Goal: Information Seeking & Learning: Check status

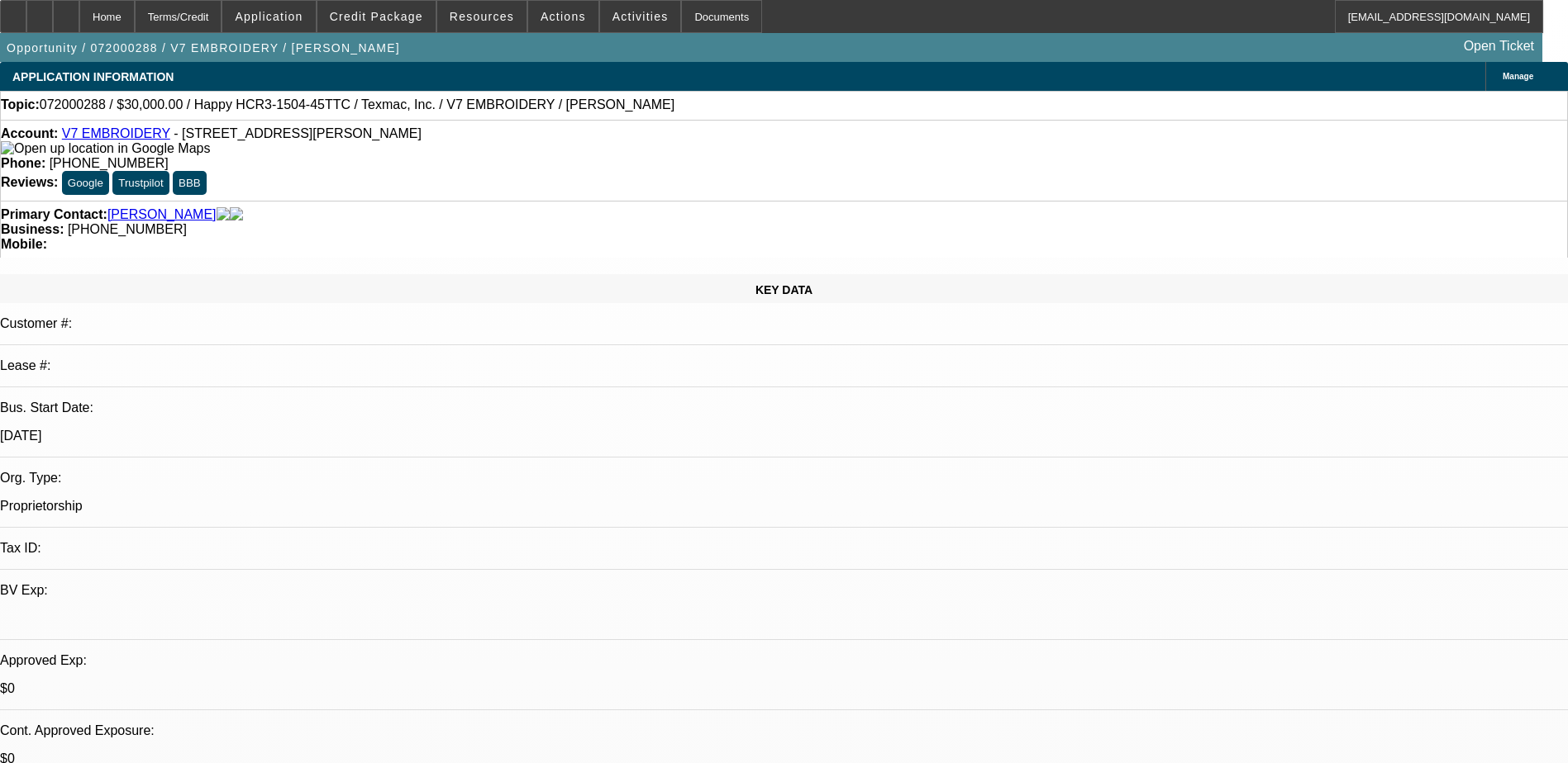
select select "0"
select select "2"
select select "0.1"
select select "0"
select select "2"
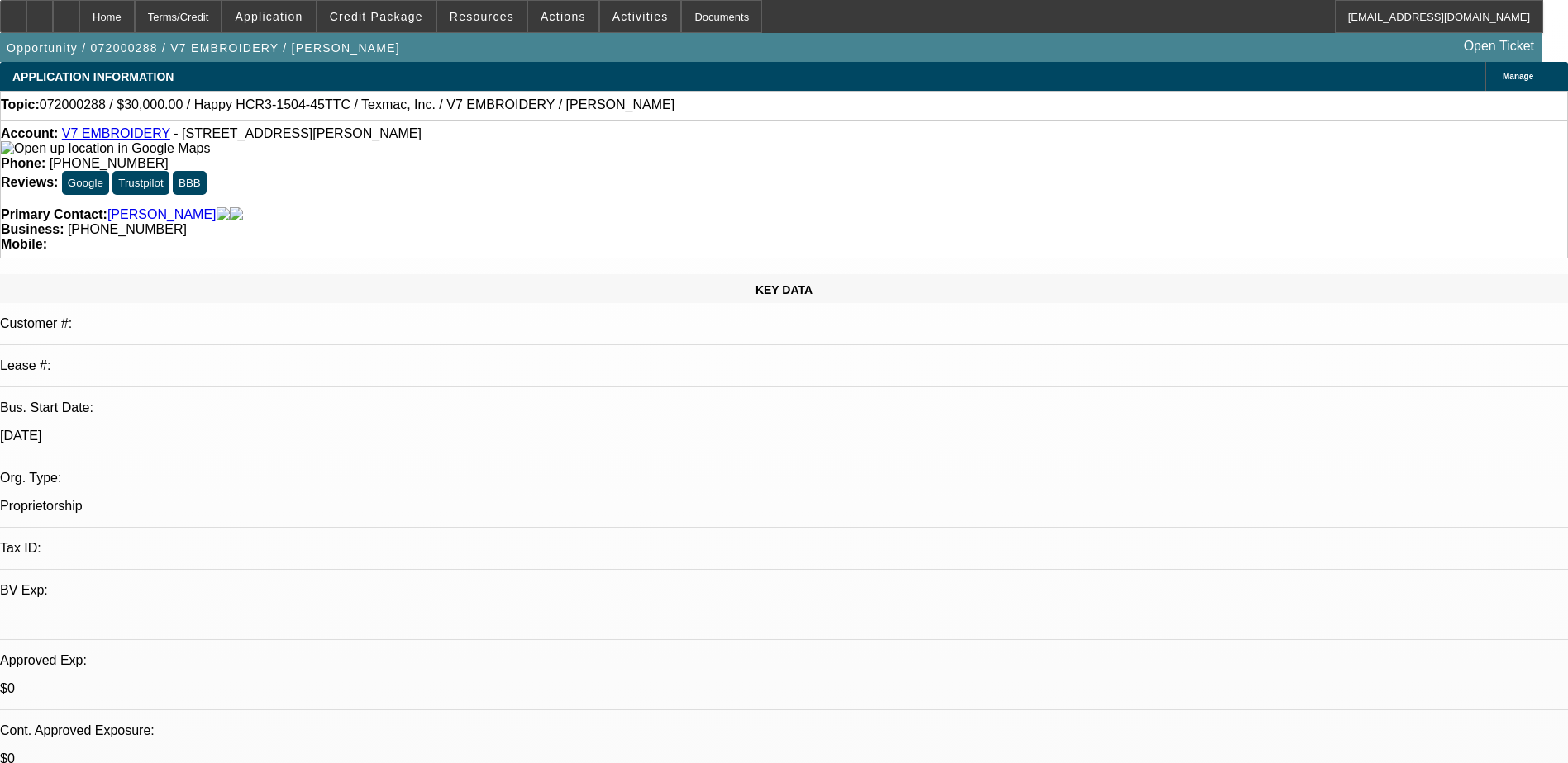
select select "0.1"
select select "0"
select select "2"
select select "0.1"
select select "0"
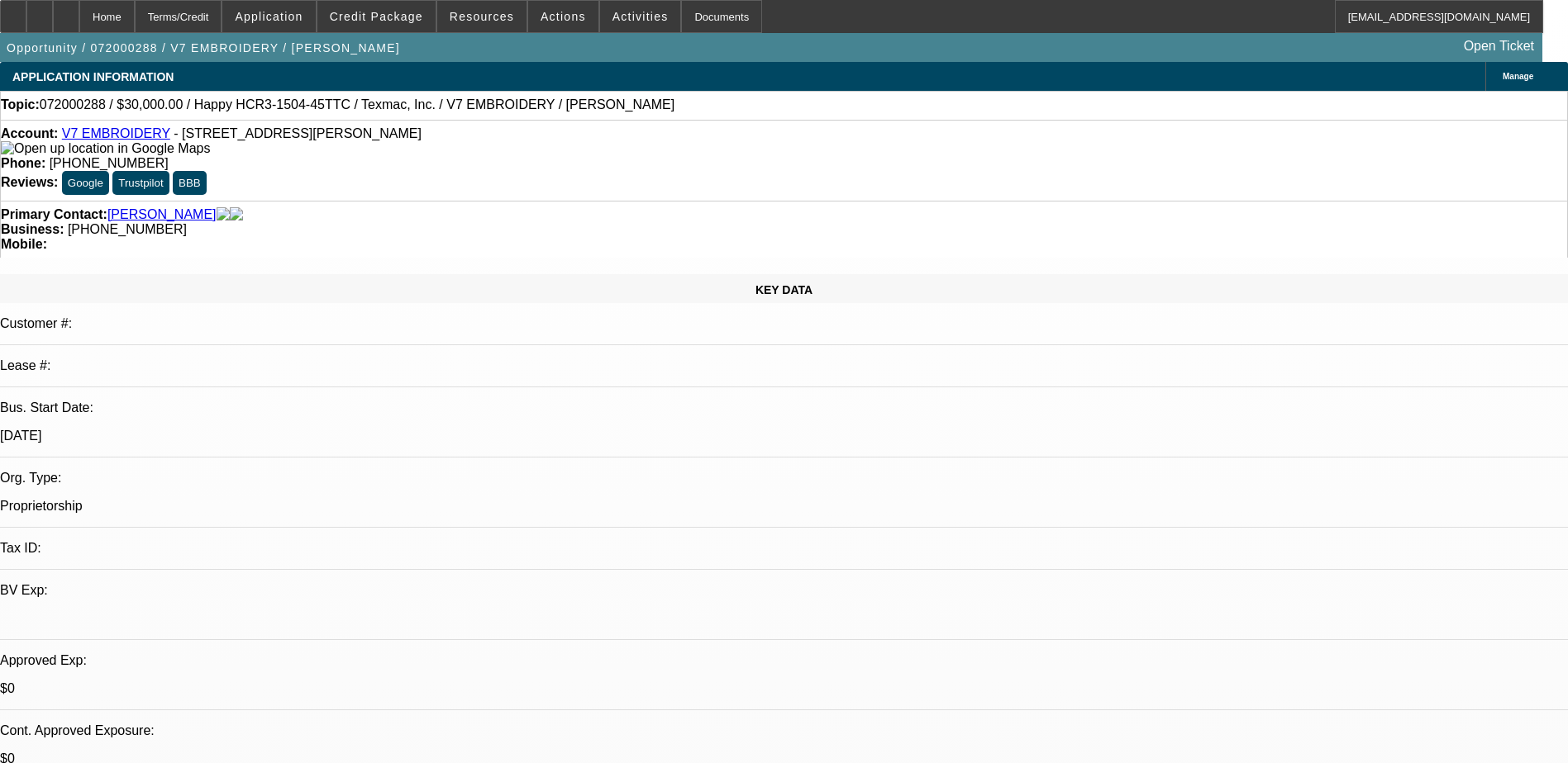
select select "0"
select select "0.1"
select select "1"
select select "2"
select select "4"
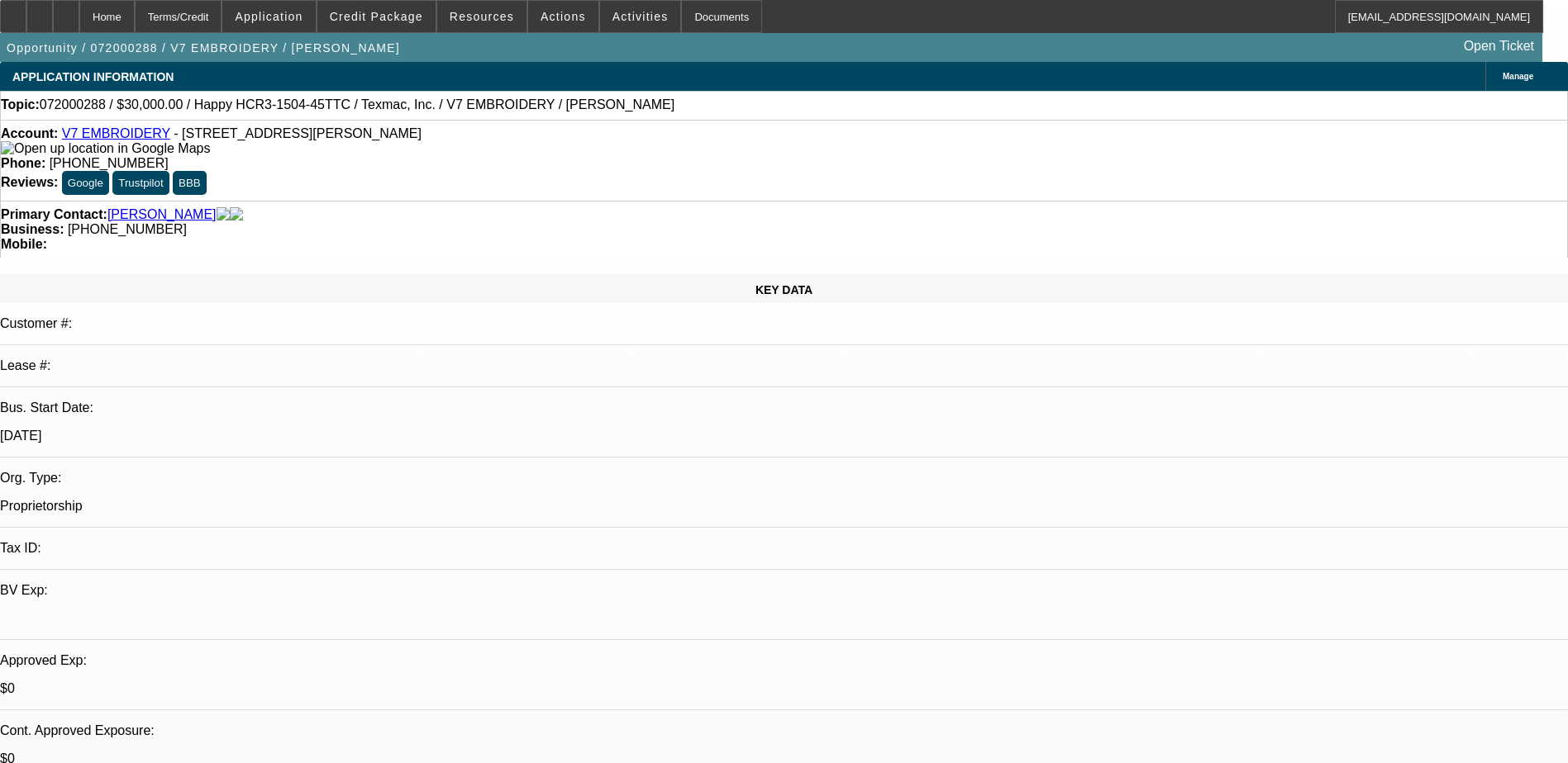
select select "1"
select select "2"
select select "4"
select select "1"
select select "2"
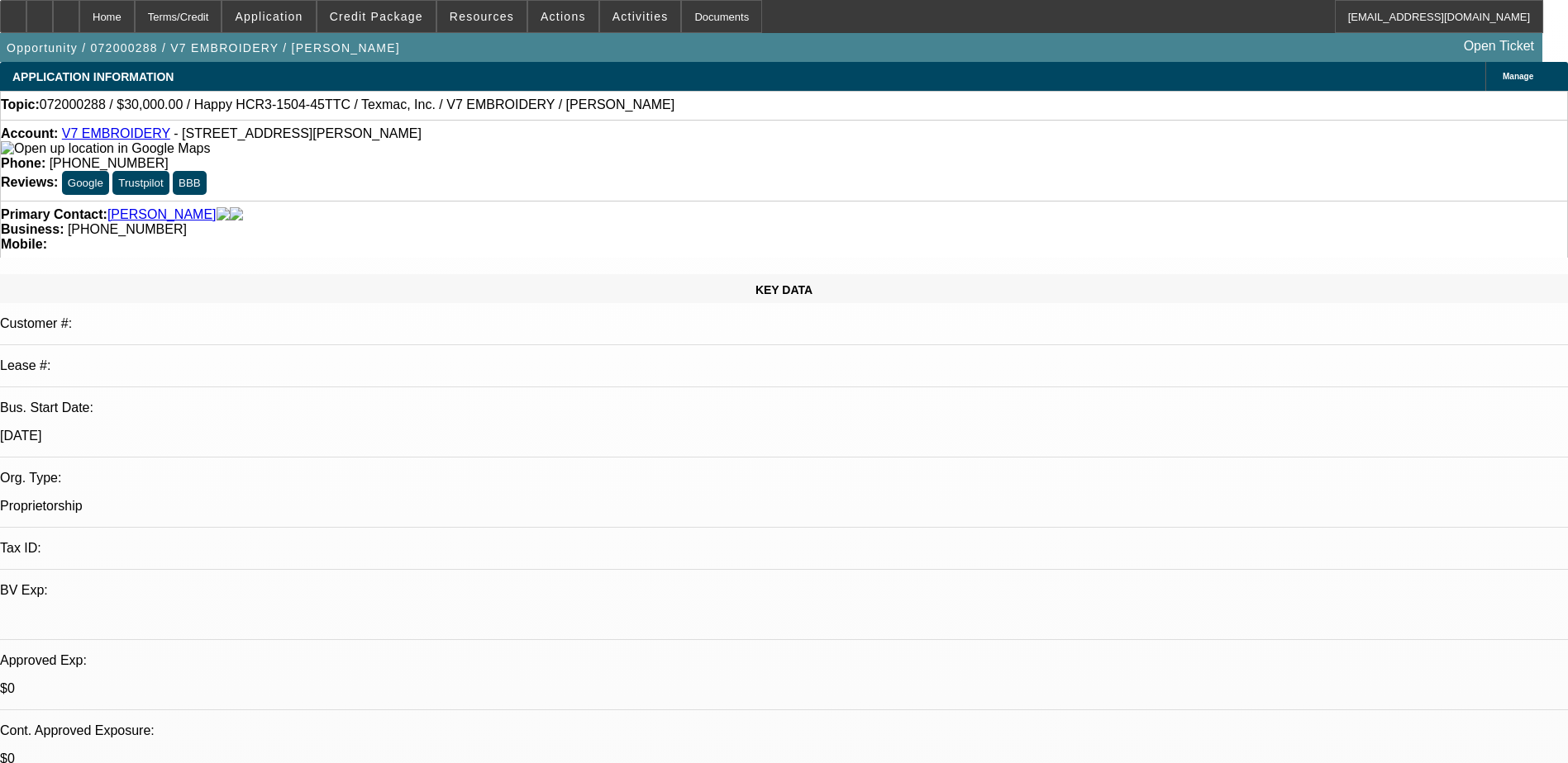
select select "4"
select select "1"
select select "2"
select select "4"
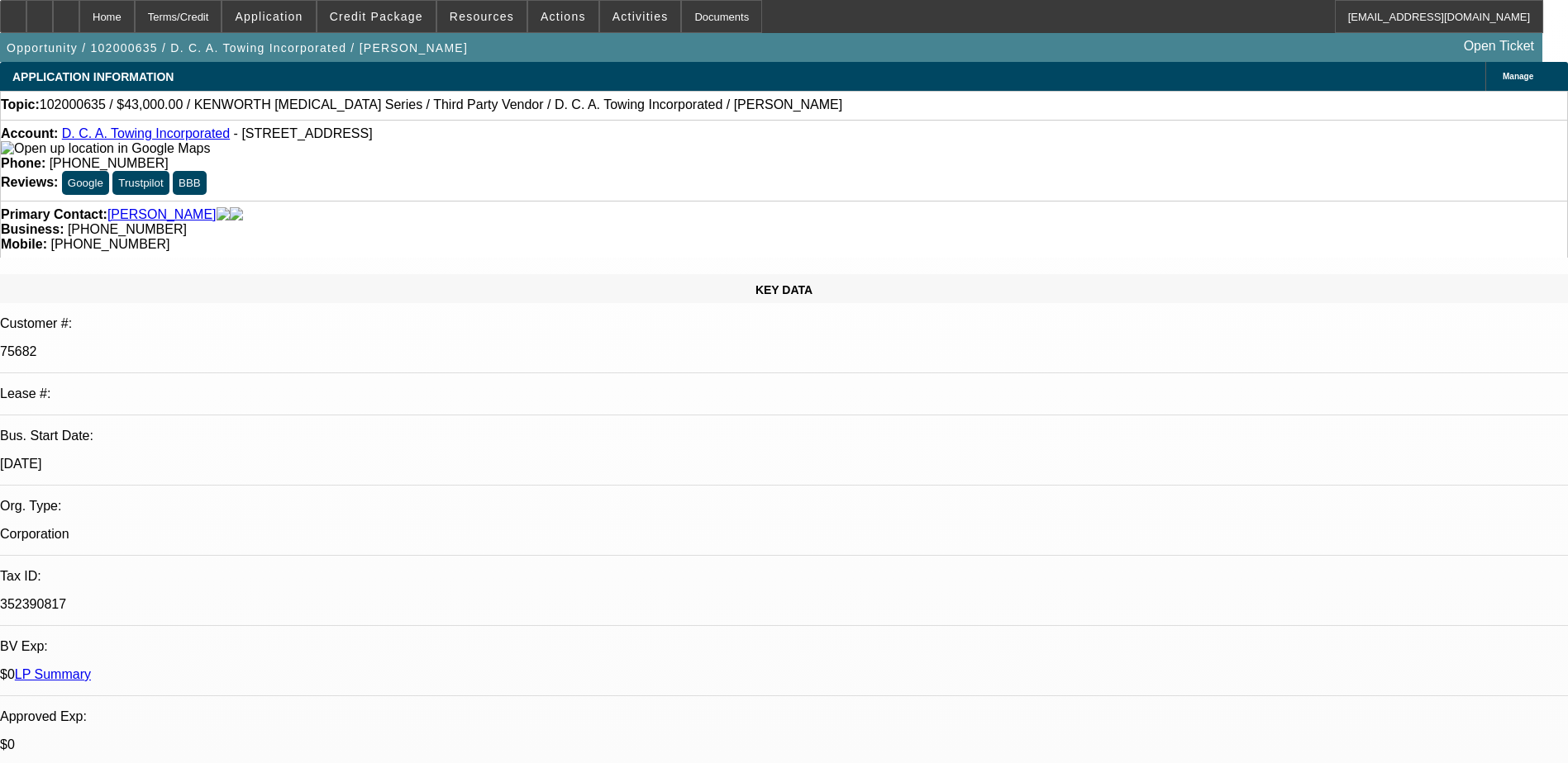
select select "0"
select select "2"
select select "0"
select select "6"
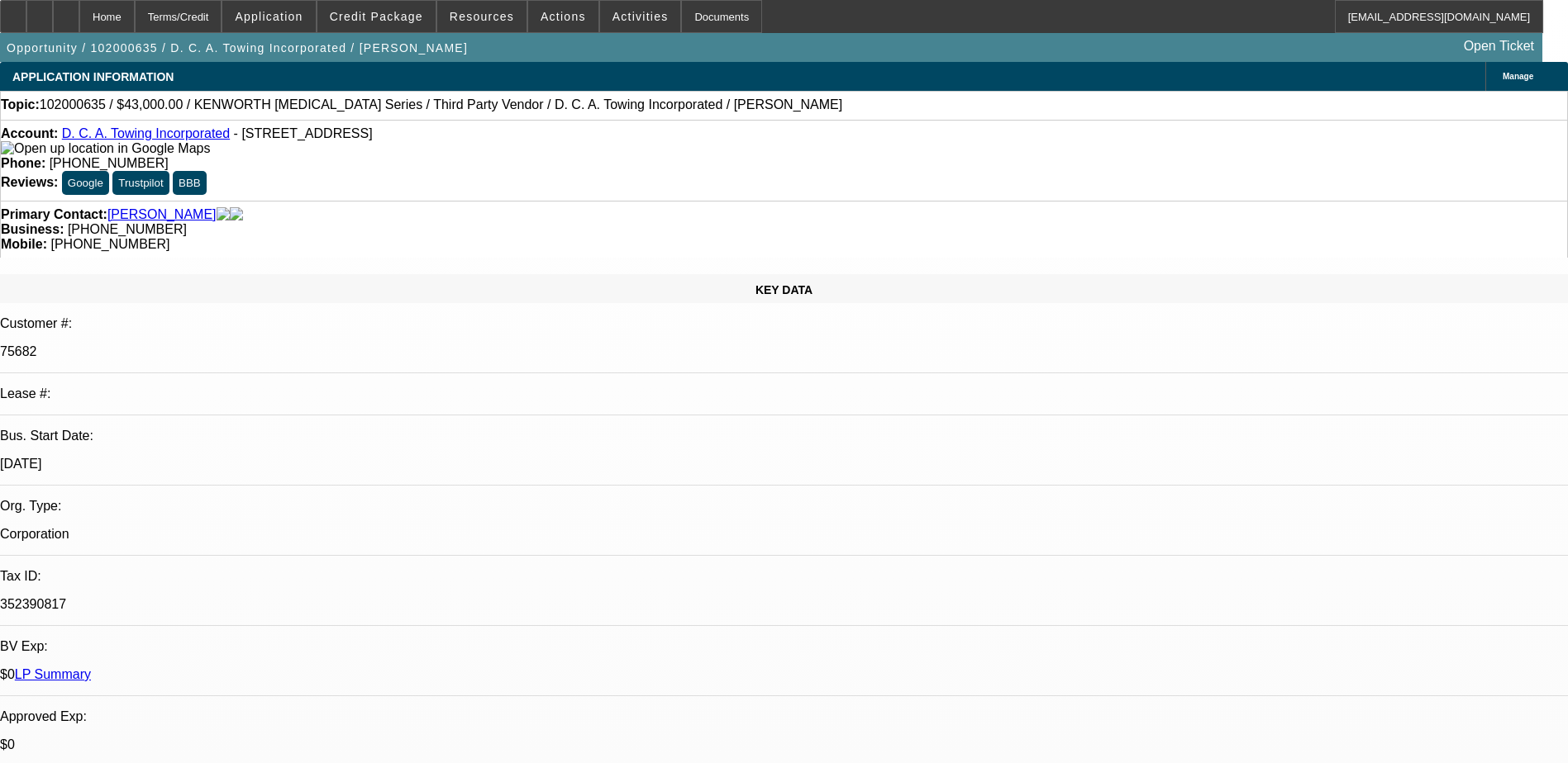
select select "0"
select select "6"
select select "0"
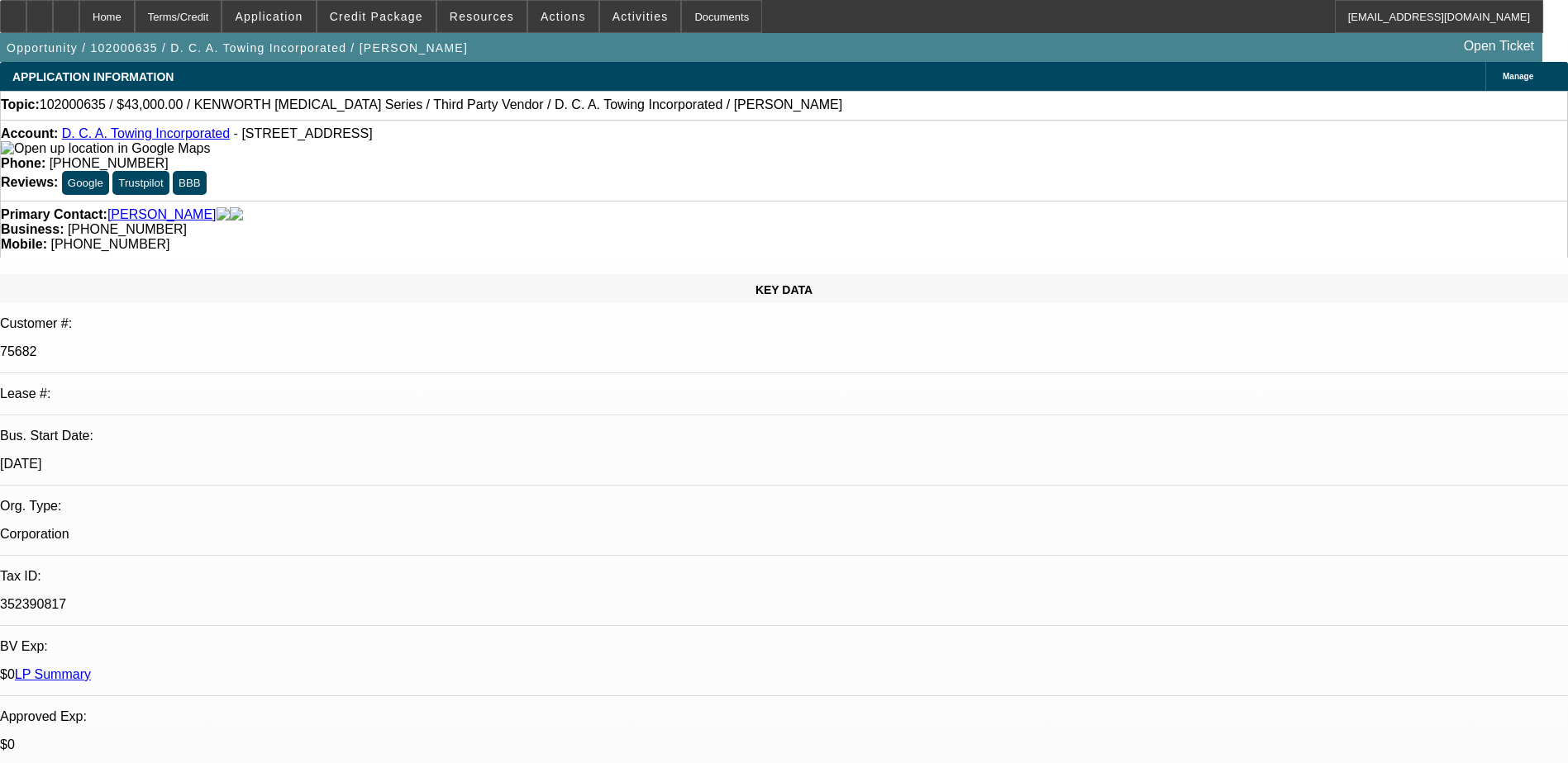
select select "0"
select select "6"
select select "0"
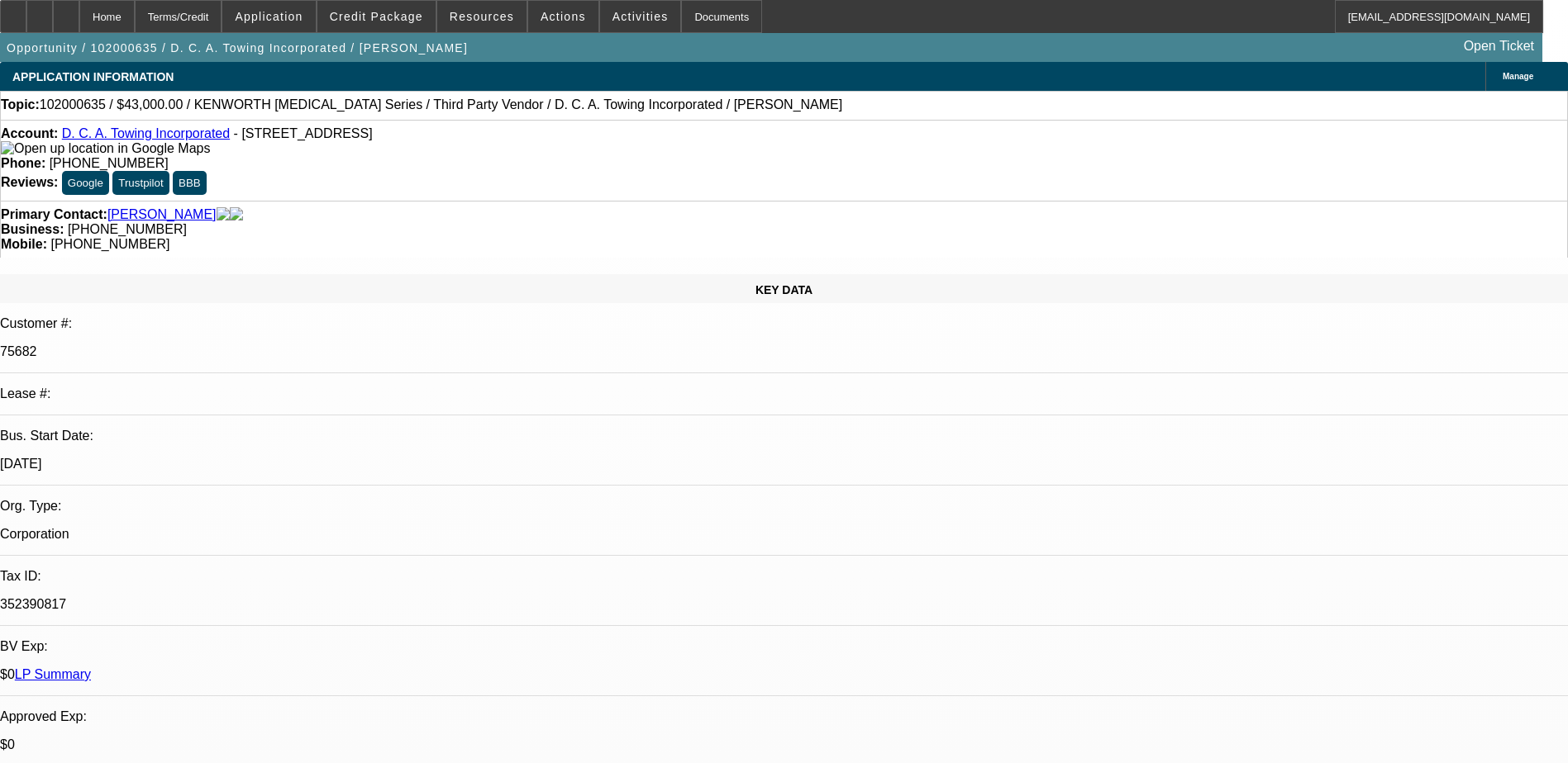
select select "0"
select select "6"
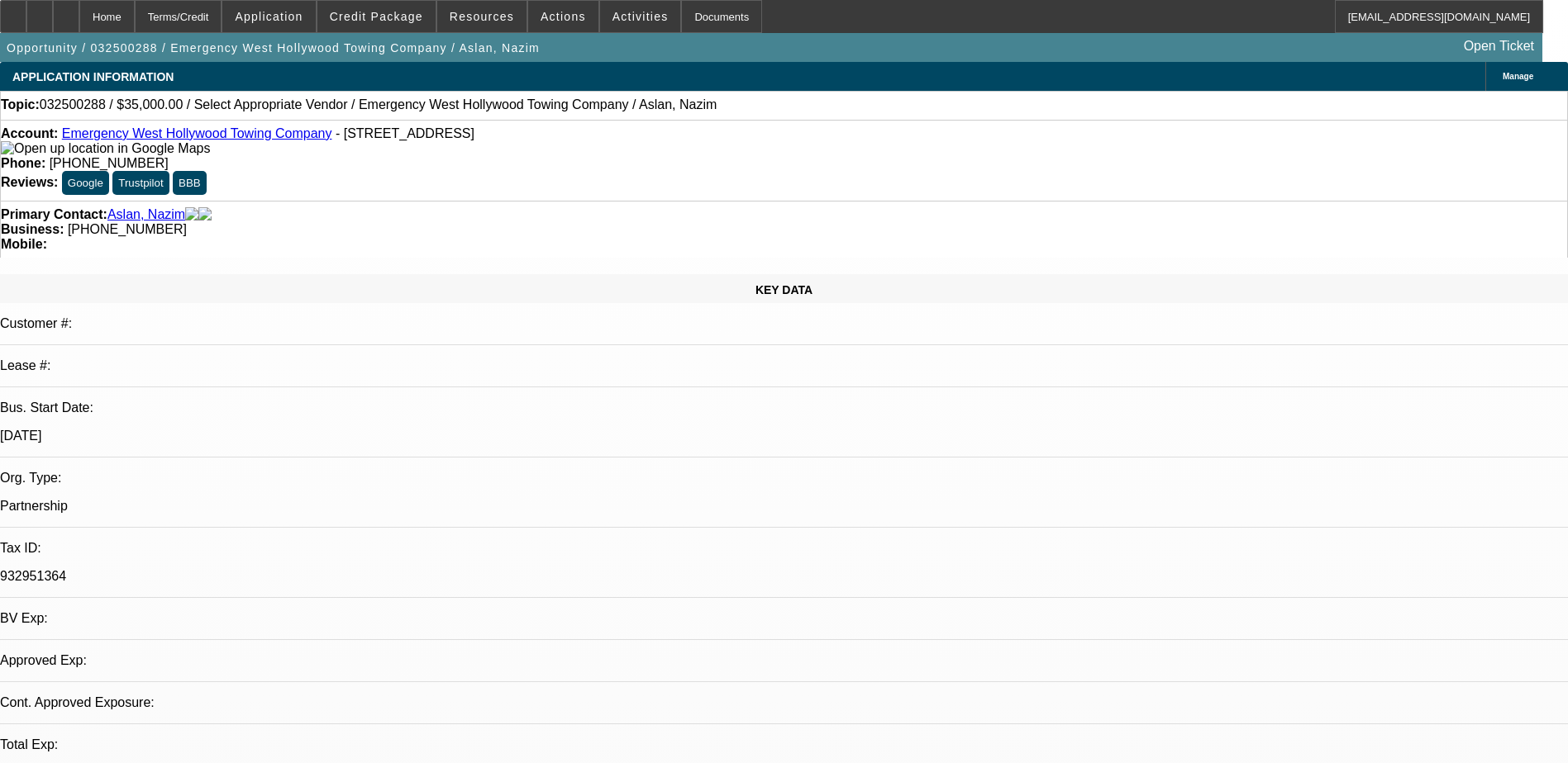
select select "0"
select select "2"
select select "0.1"
select select "1"
select select "2"
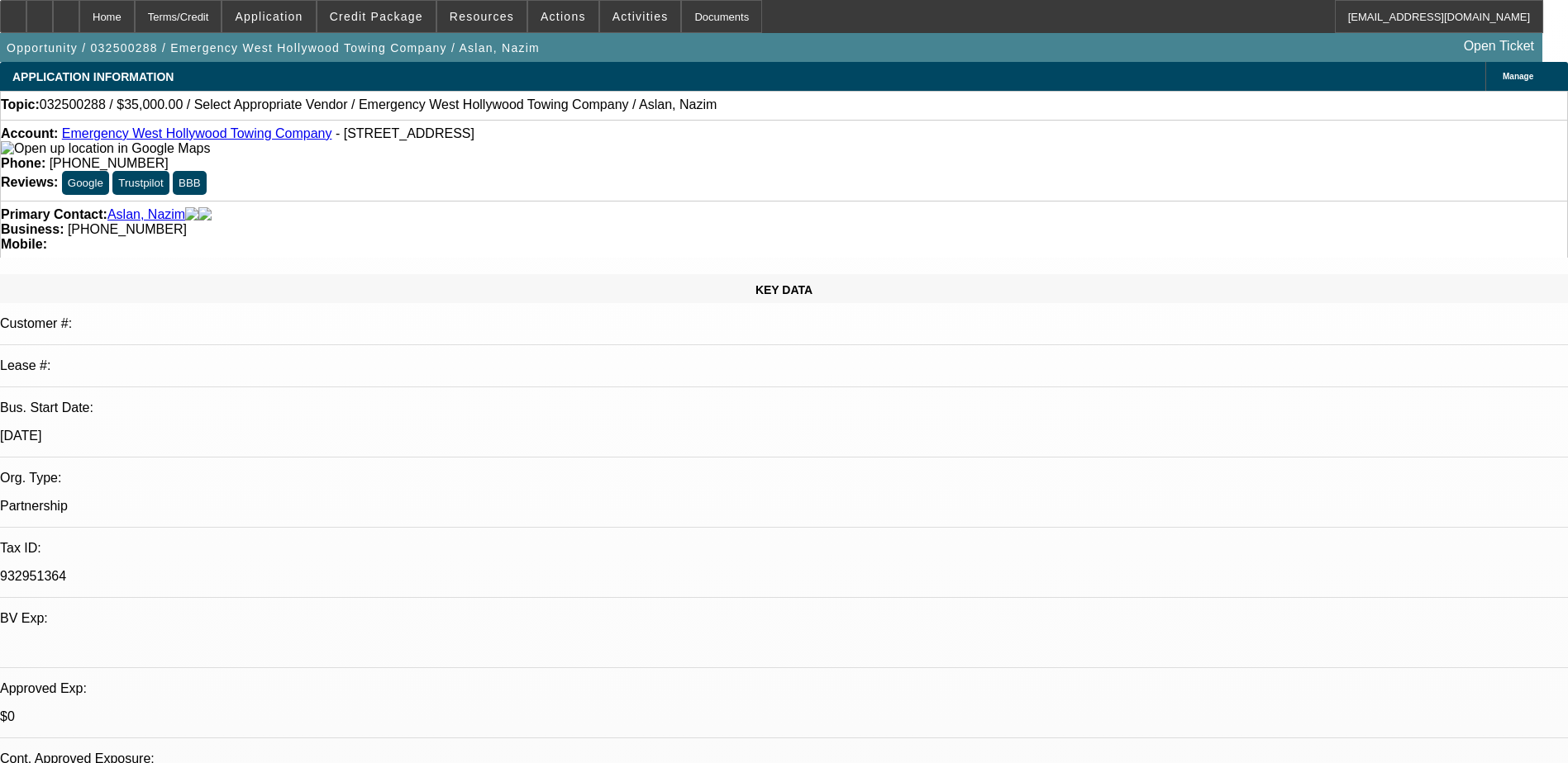
select select "4"
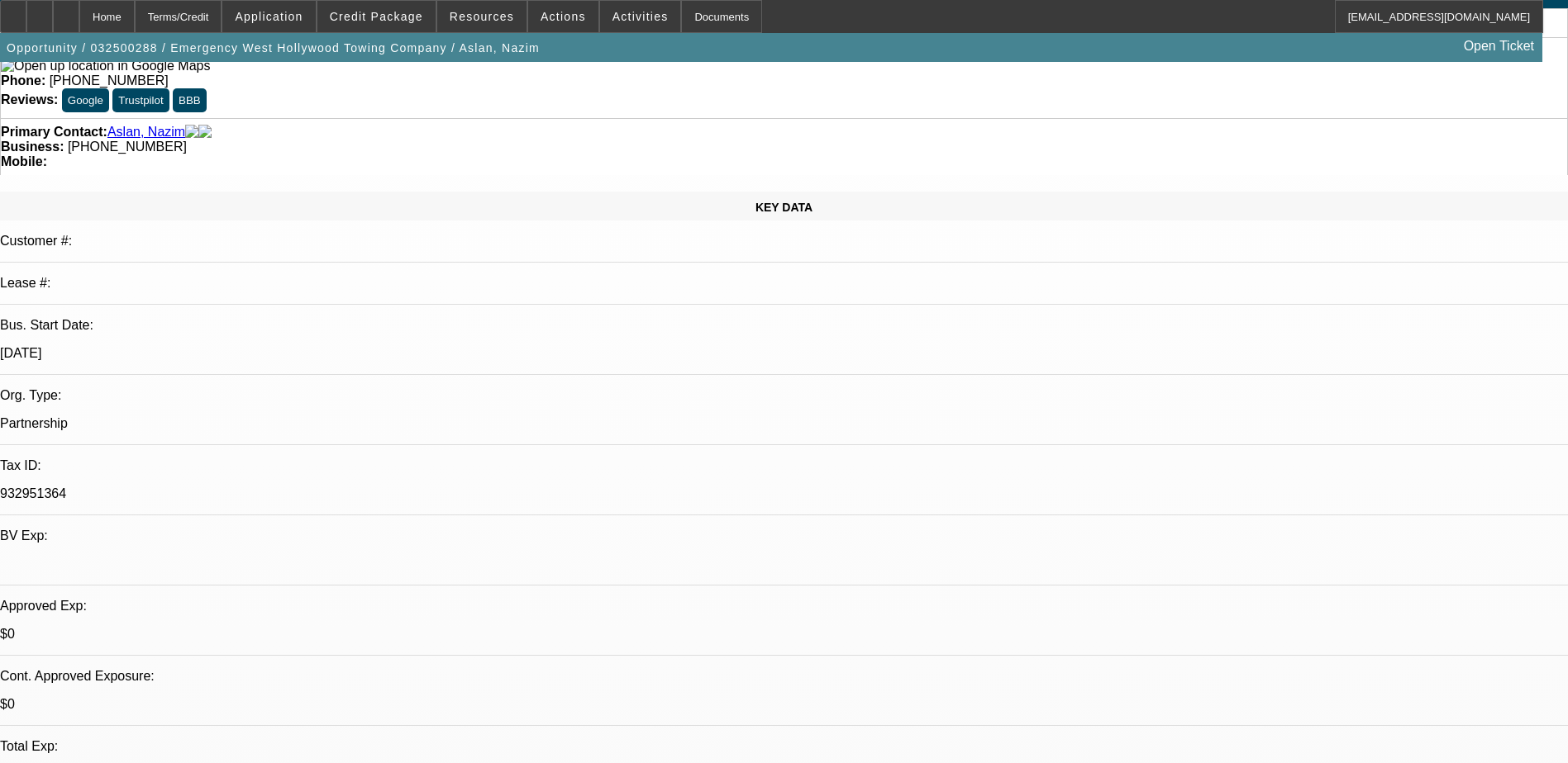
scroll to position [9, 0]
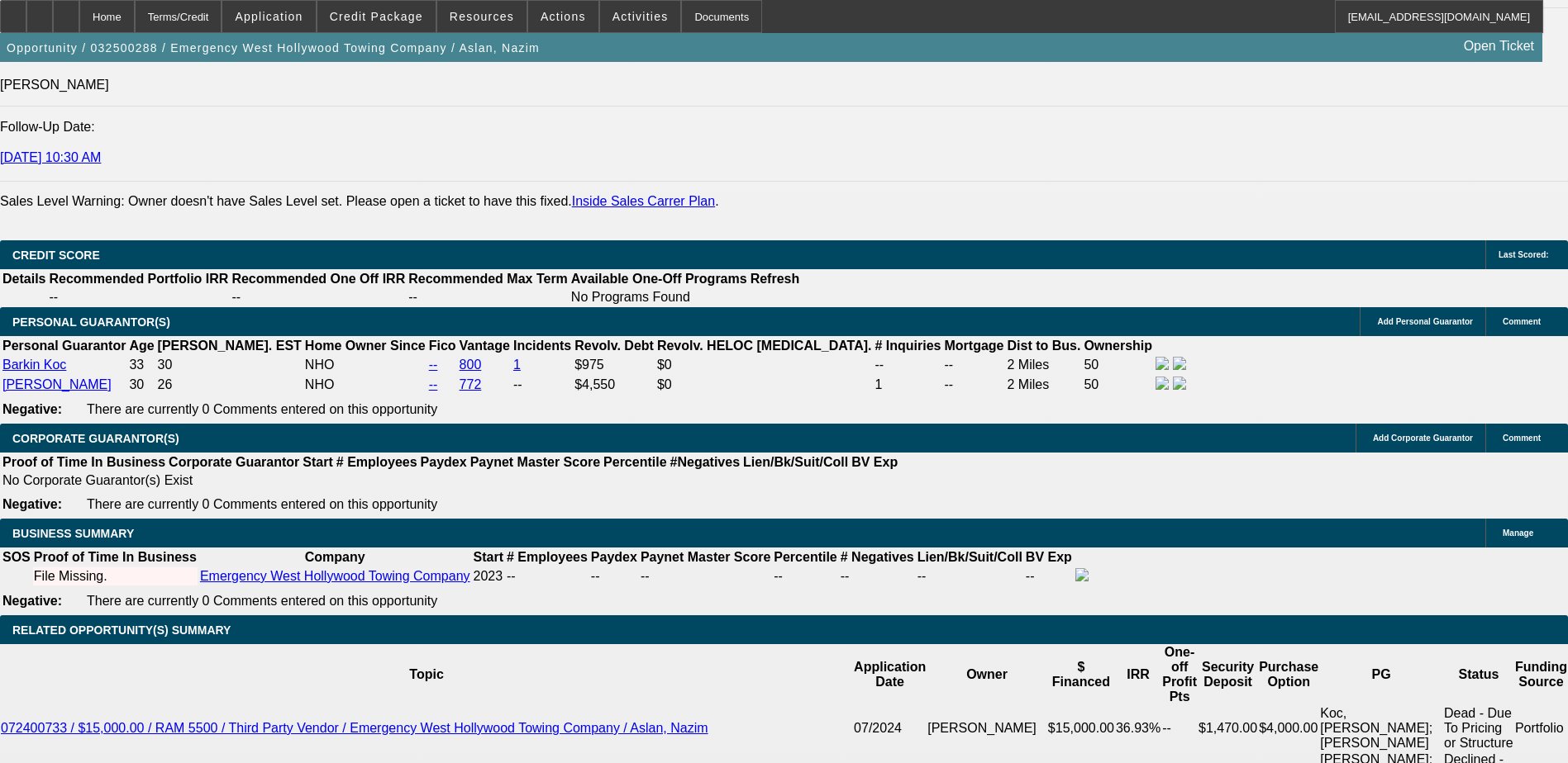
scroll to position [2230, 0]
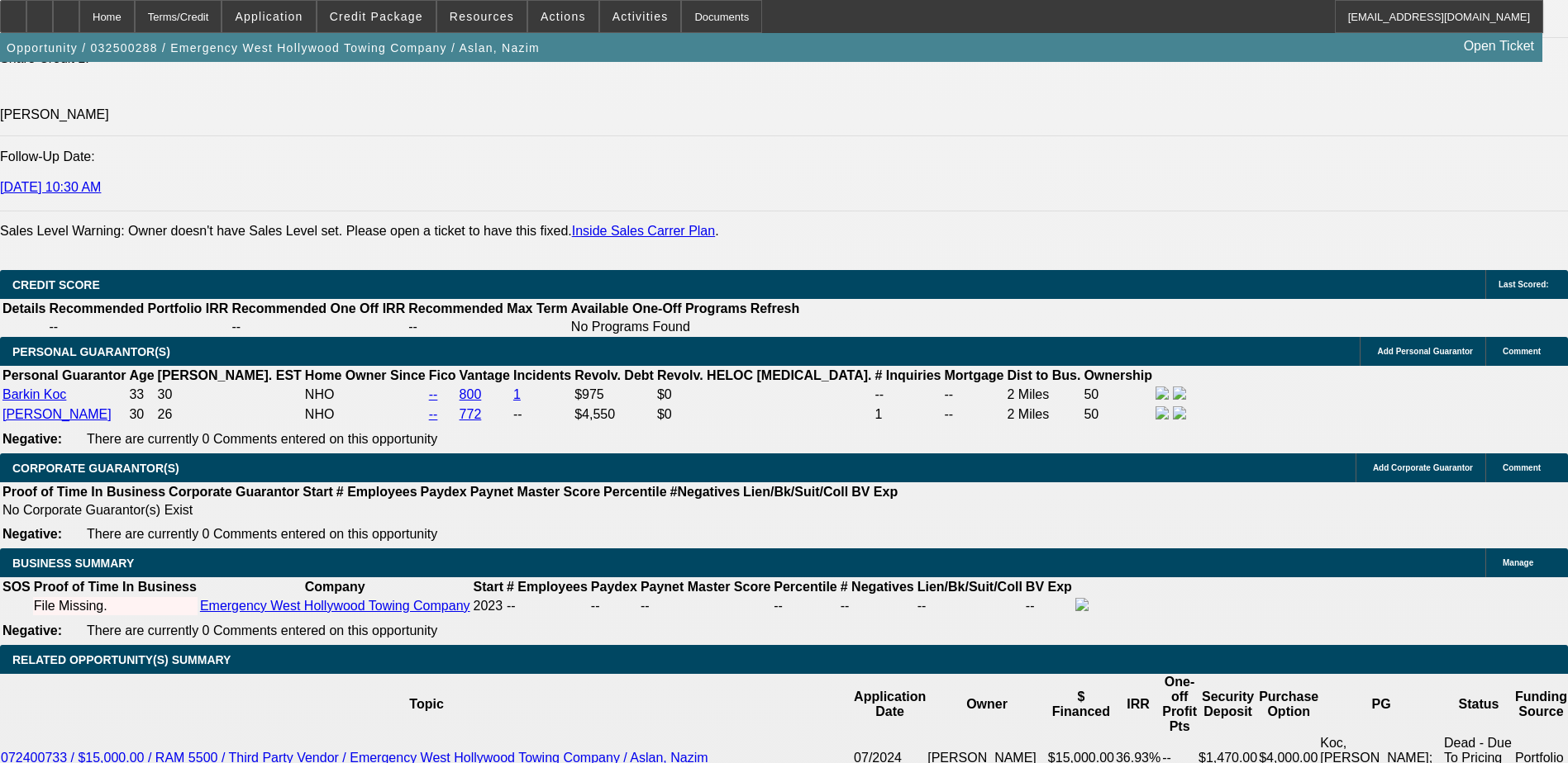
scroll to position [0, 0]
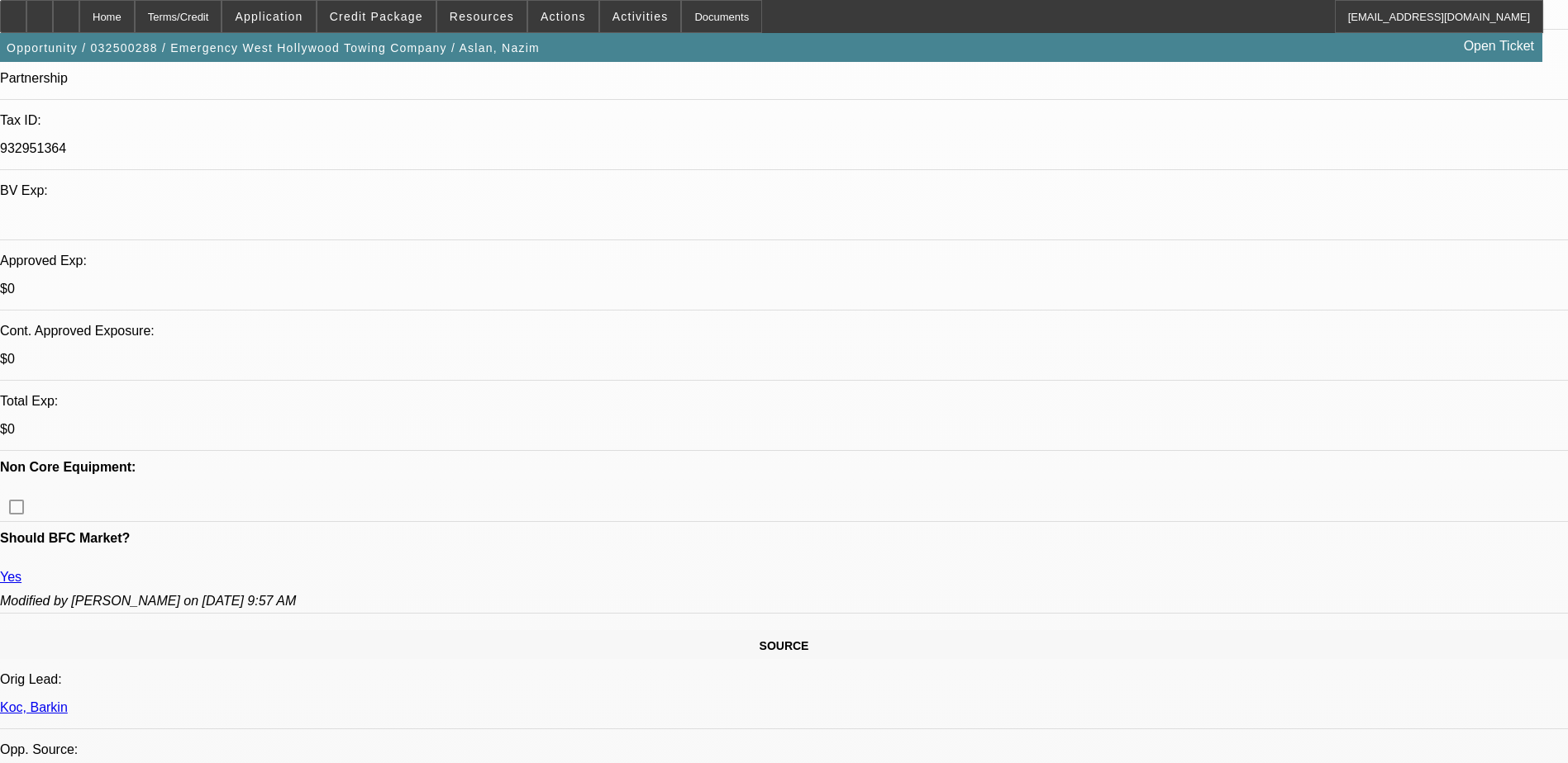
scroll to position [579, 0]
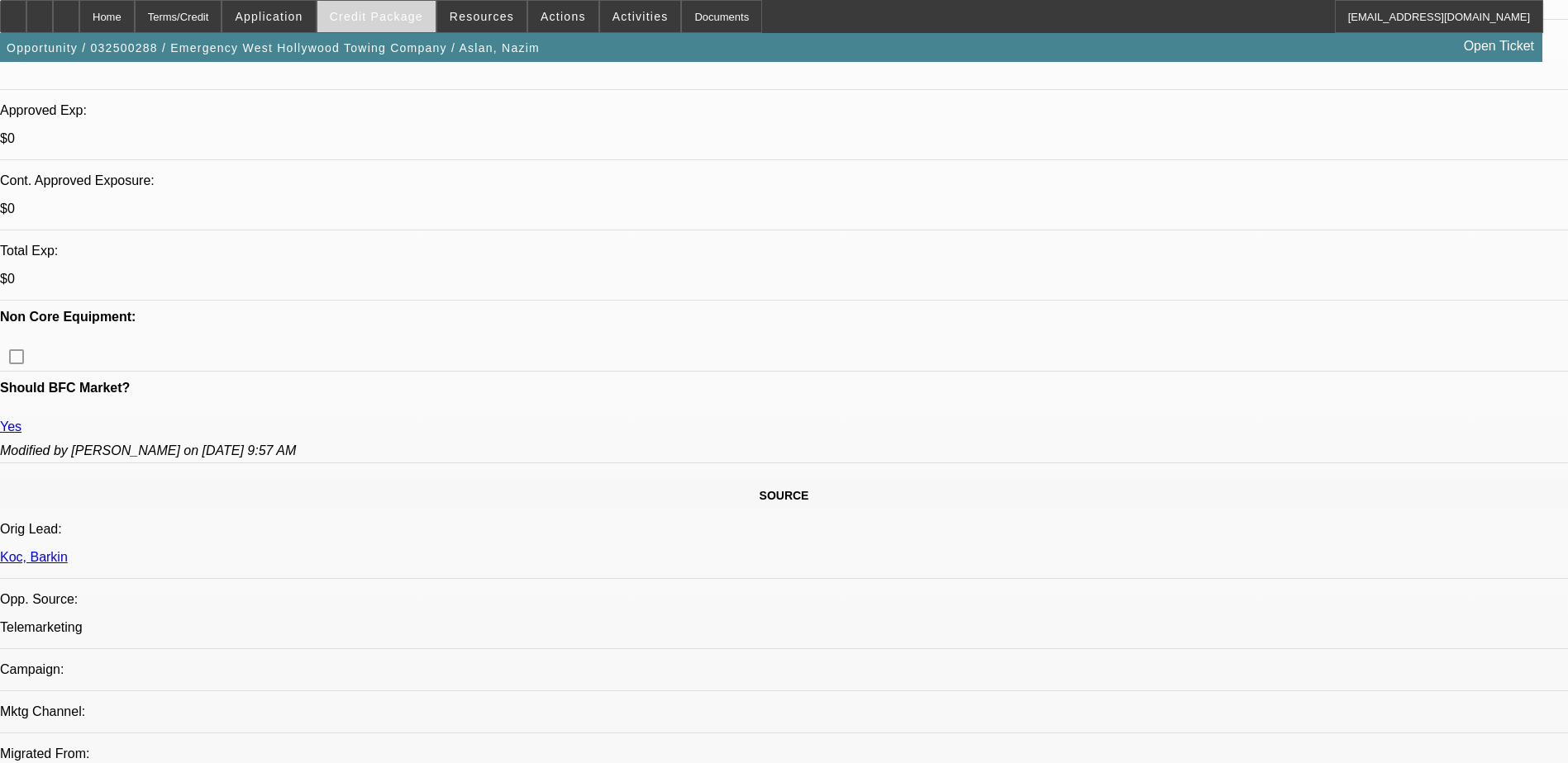
click at [399, 25] on span at bounding box center [376, 16] width 118 height 39
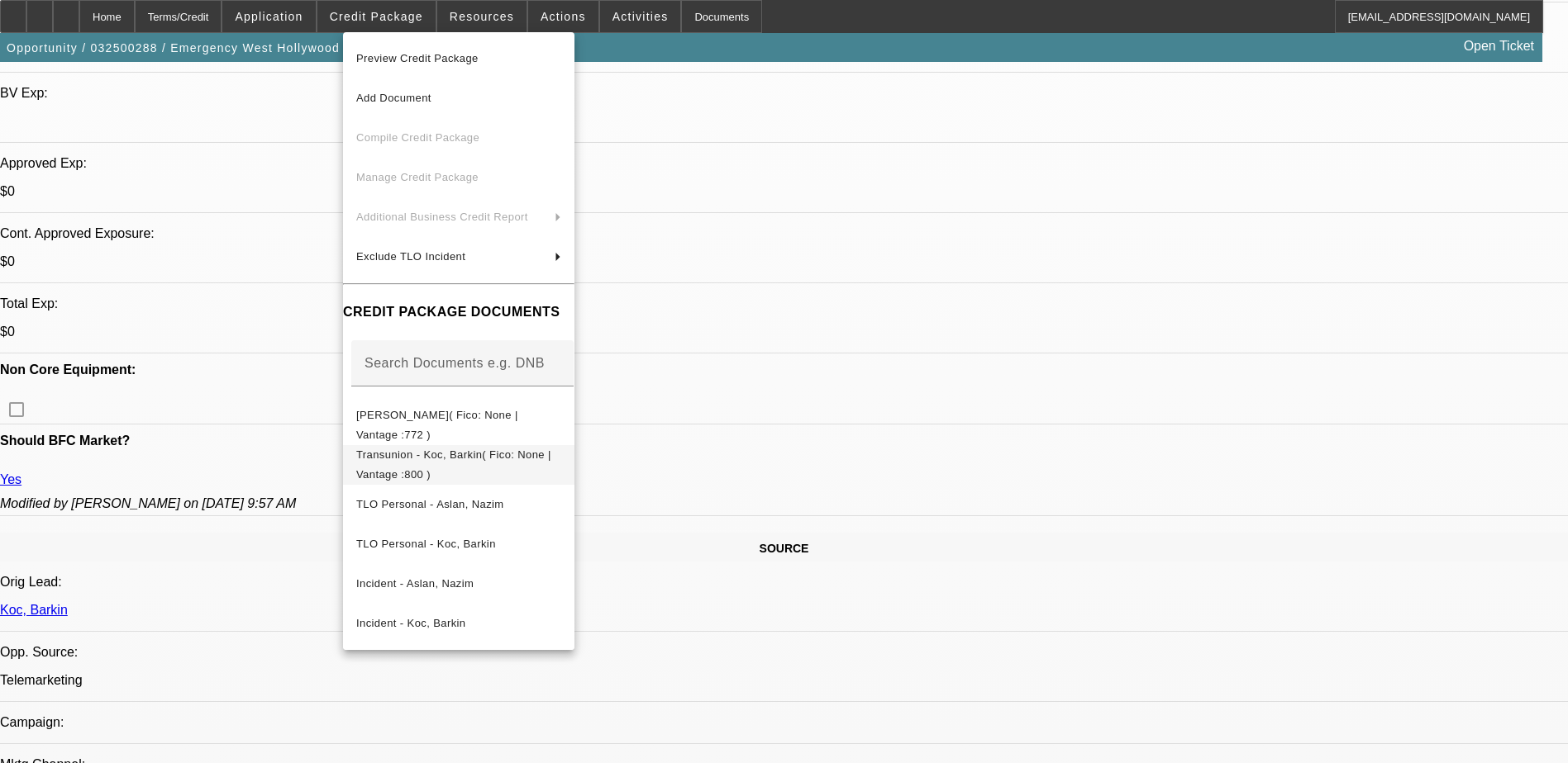
scroll to position [495, 0]
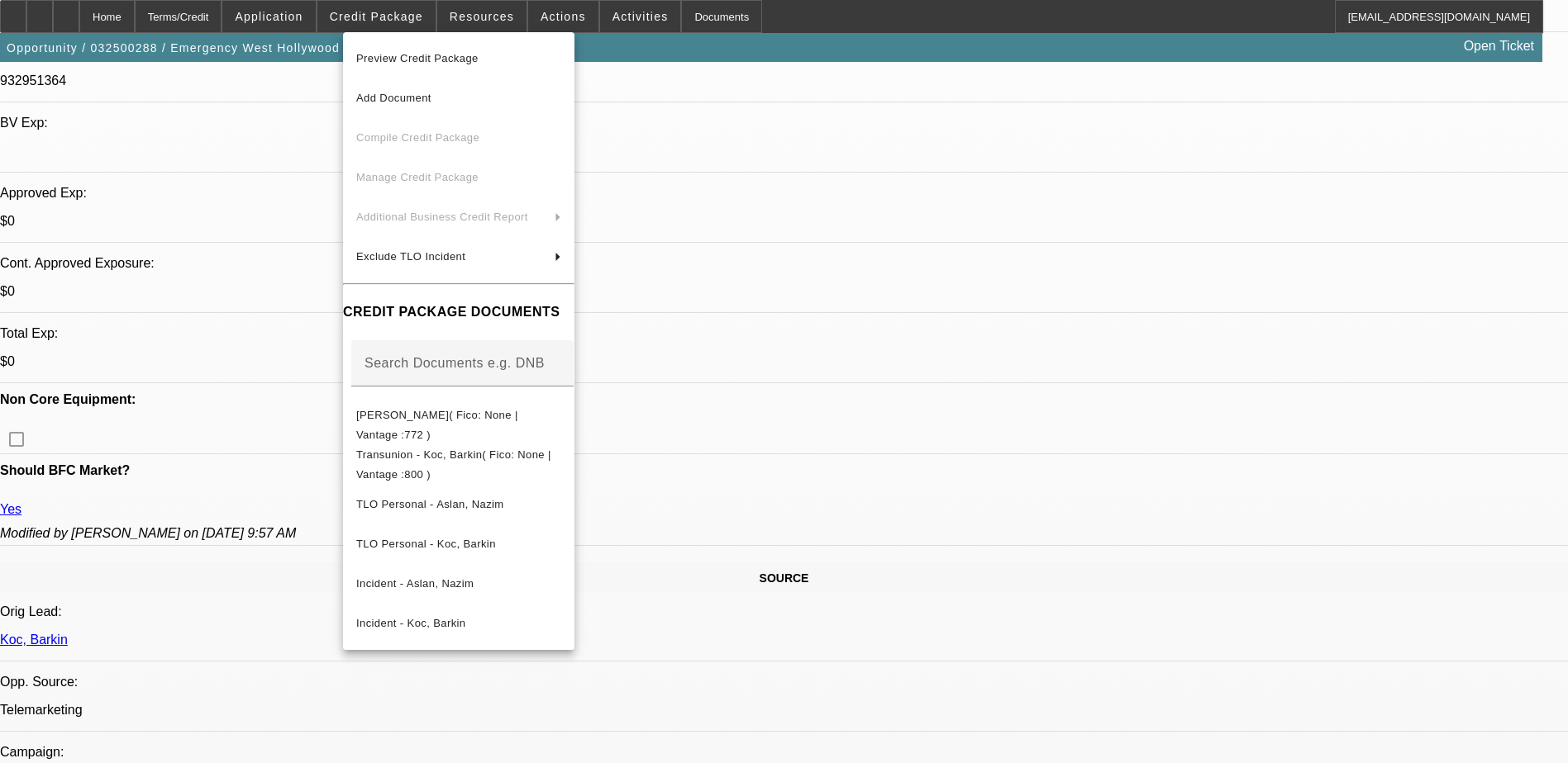
click at [848, 507] on div at bounding box center [784, 381] width 1568 height 763
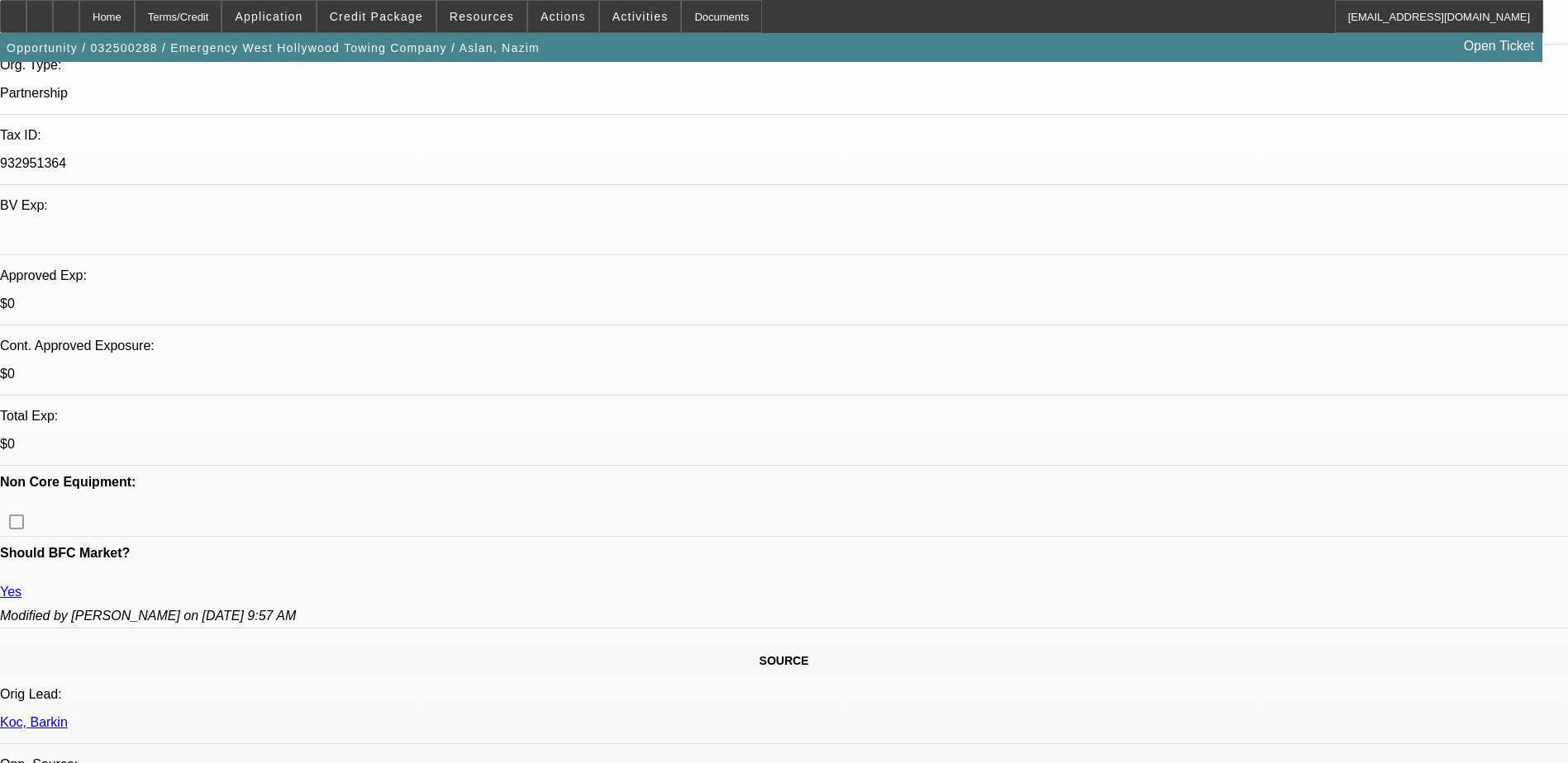
scroll to position [83, 0]
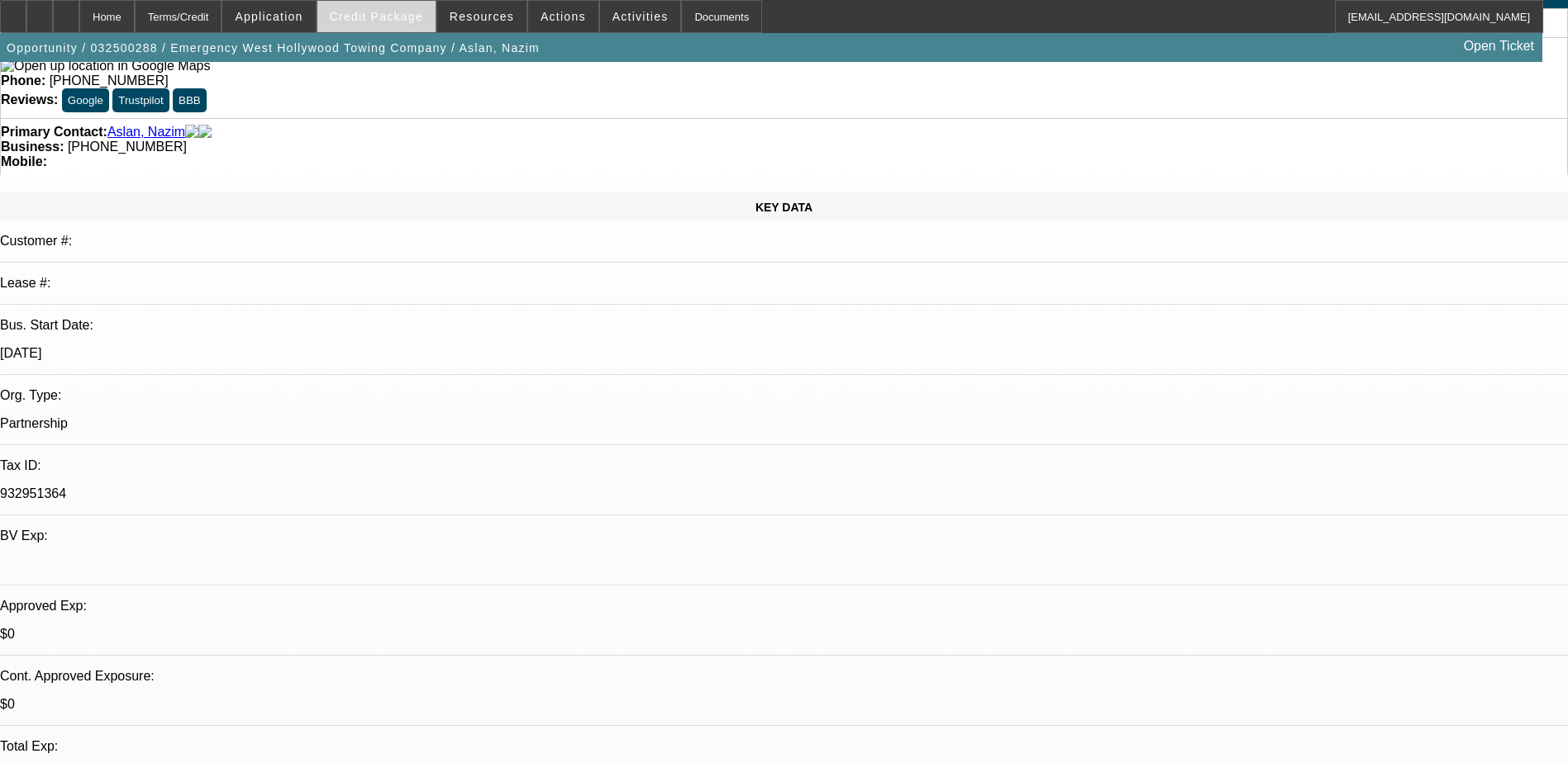
click at [419, 12] on span "Credit Package" at bounding box center [375, 16] width 93 height 13
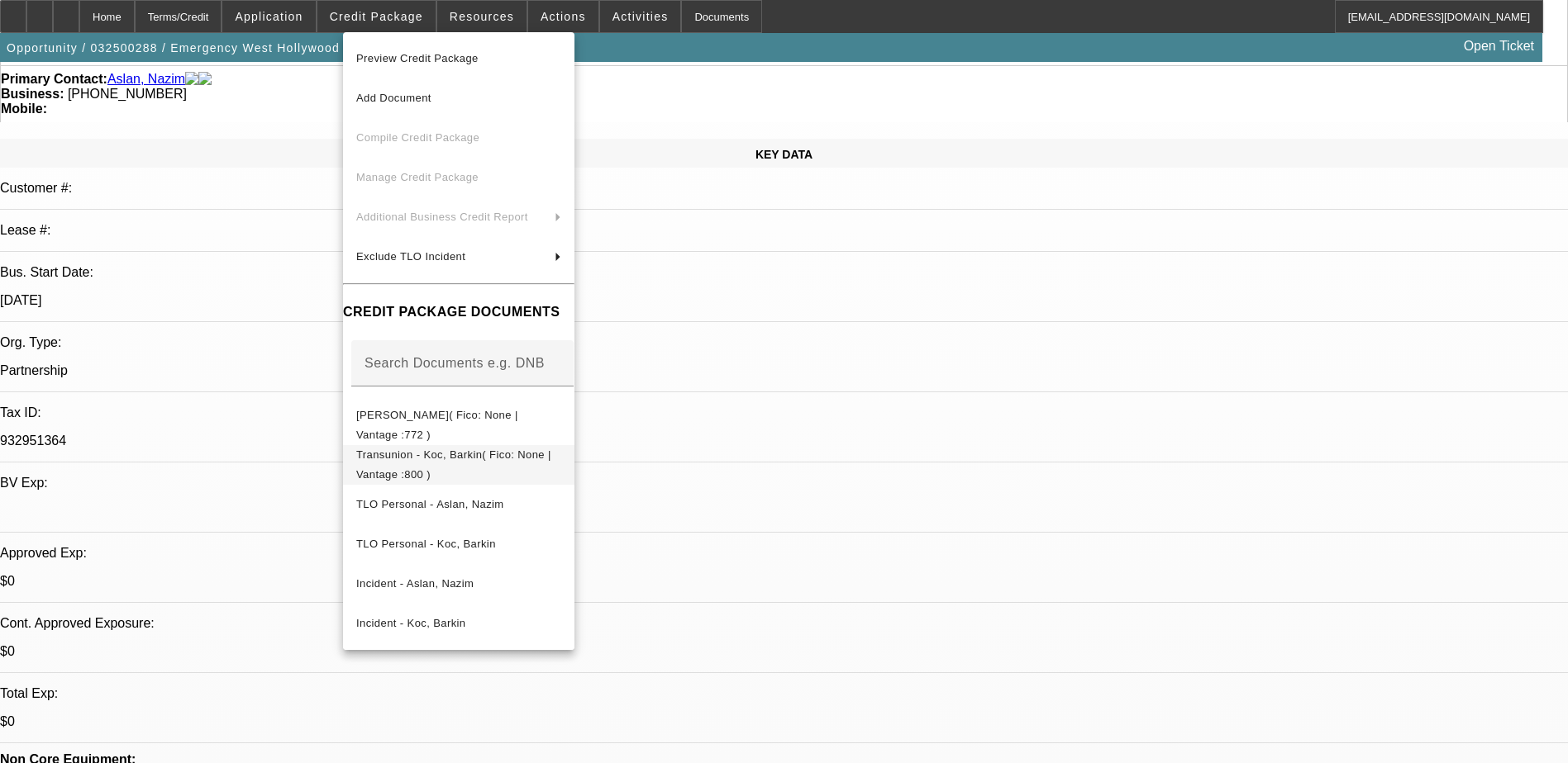
scroll to position [165, 0]
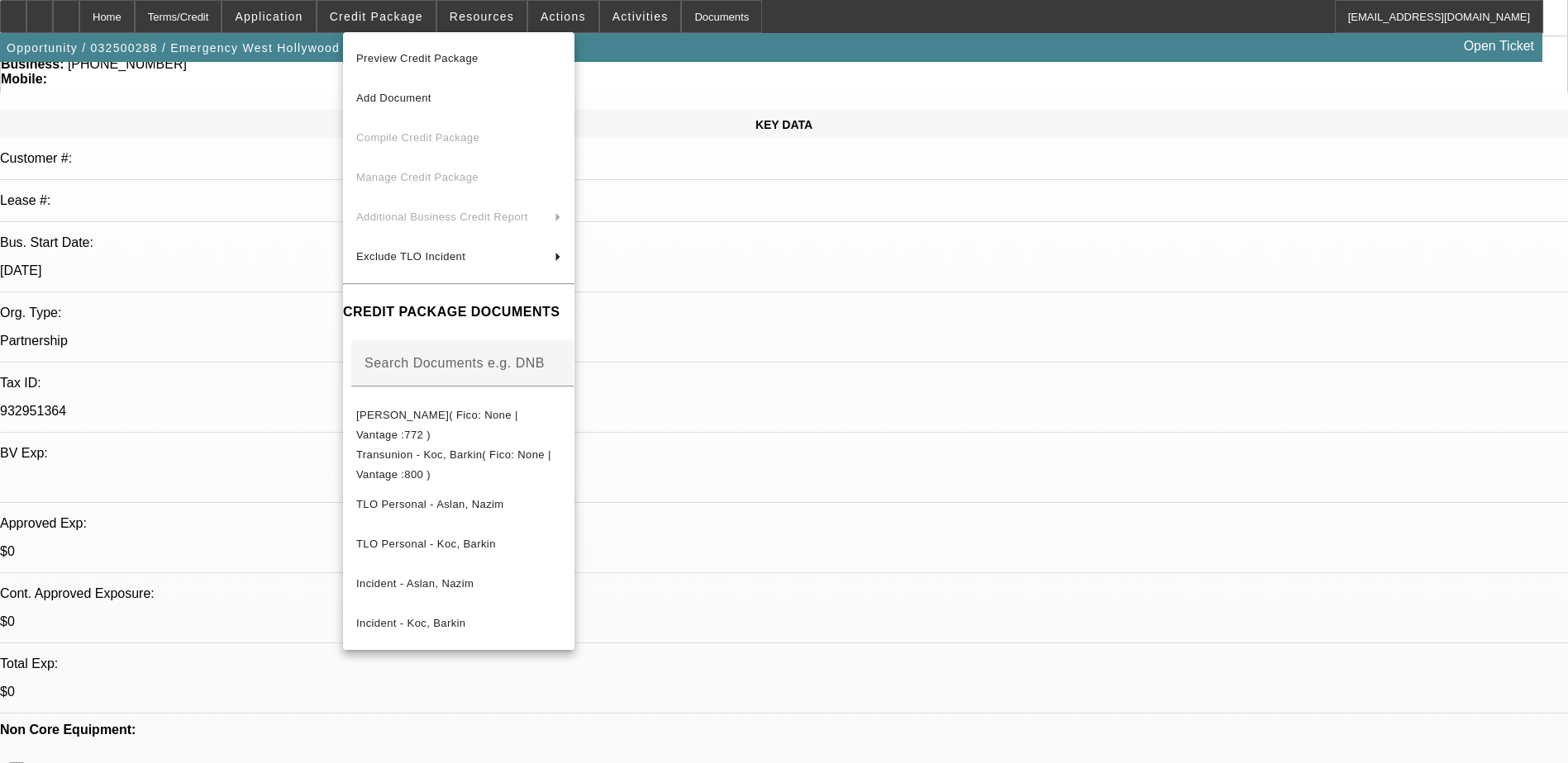
click at [935, 384] on div at bounding box center [784, 381] width 1568 height 763
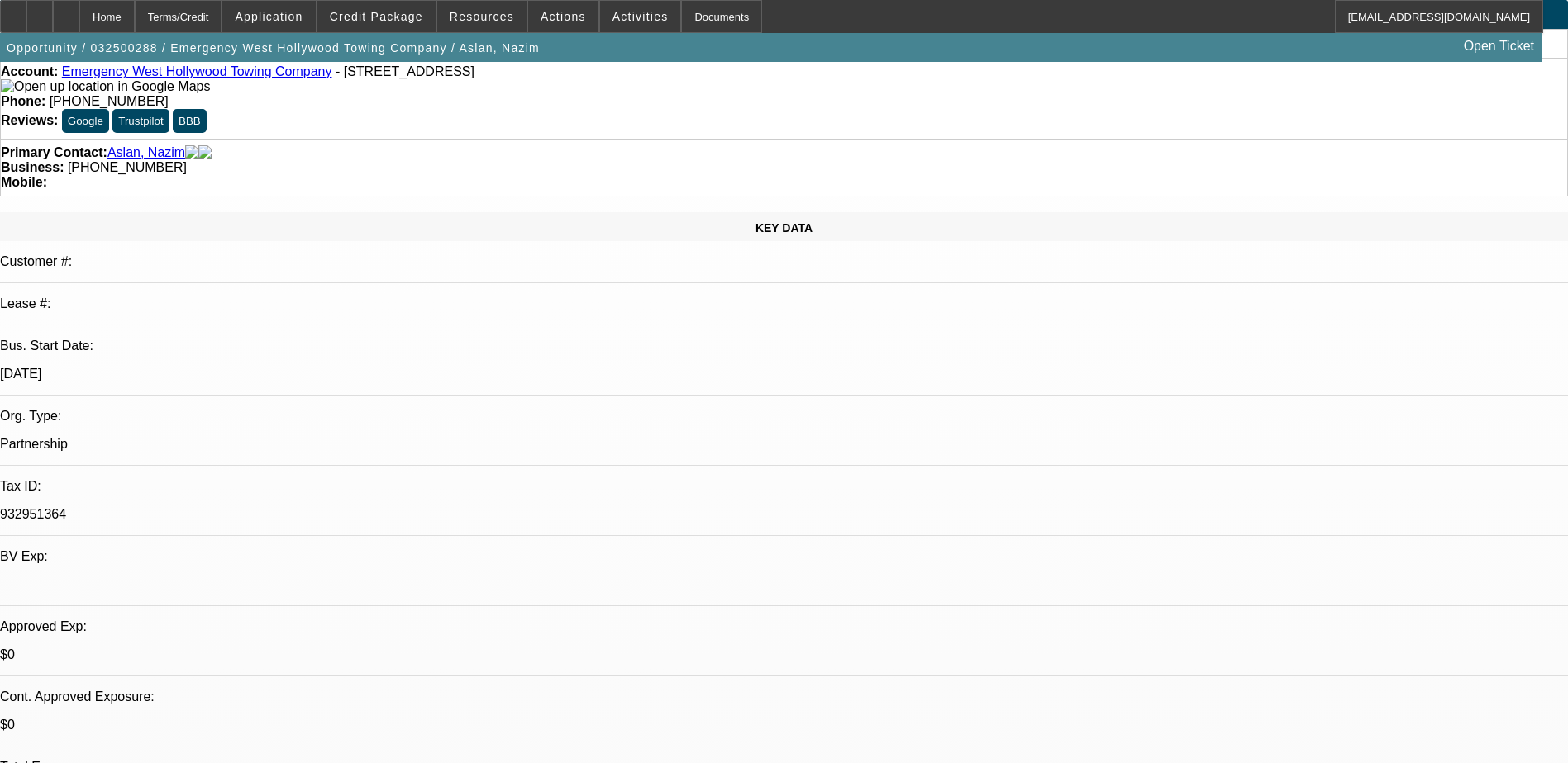
scroll to position [0, 0]
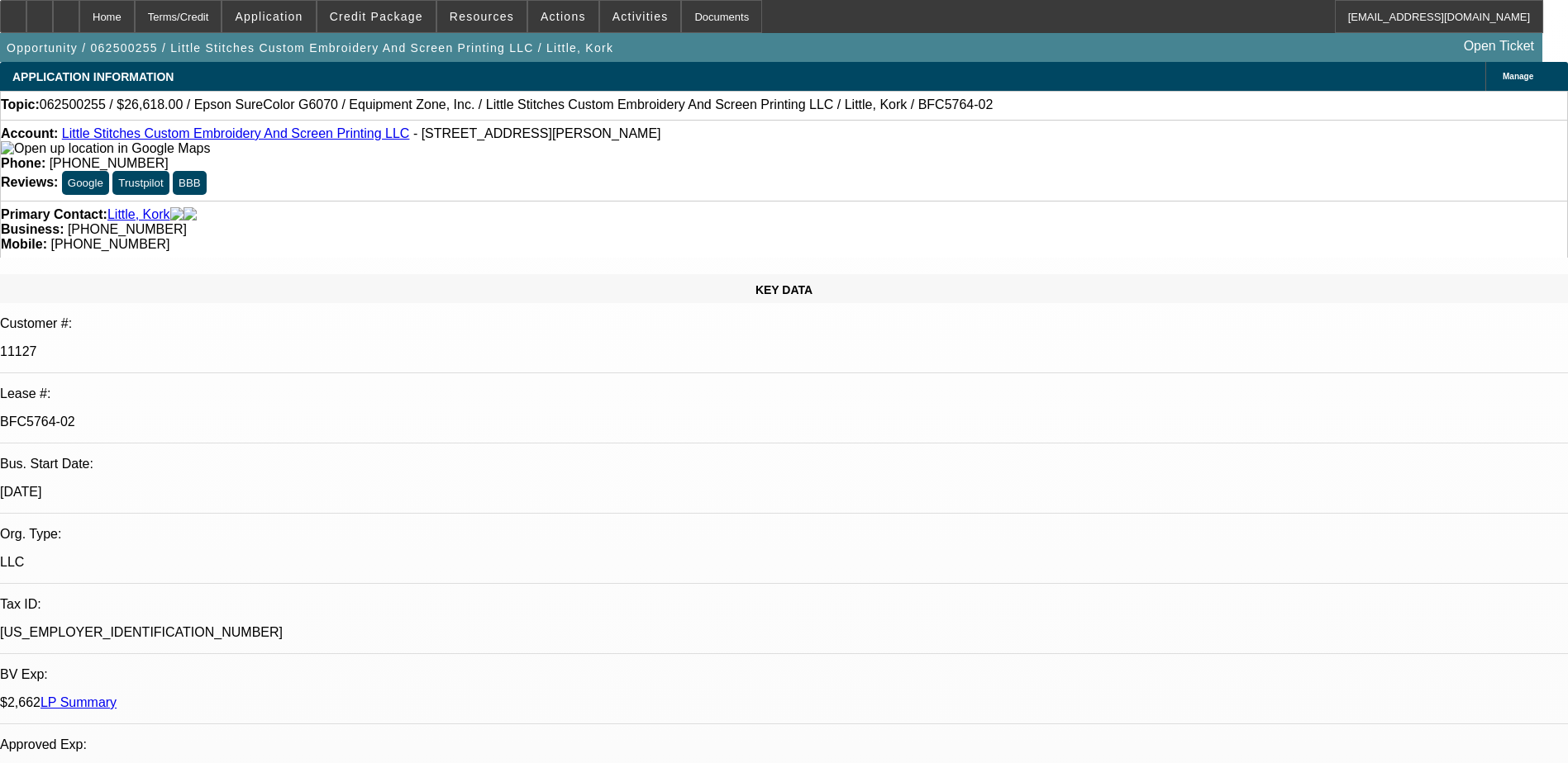
select select "0"
select select "3"
select select "0.1"
select select "4"
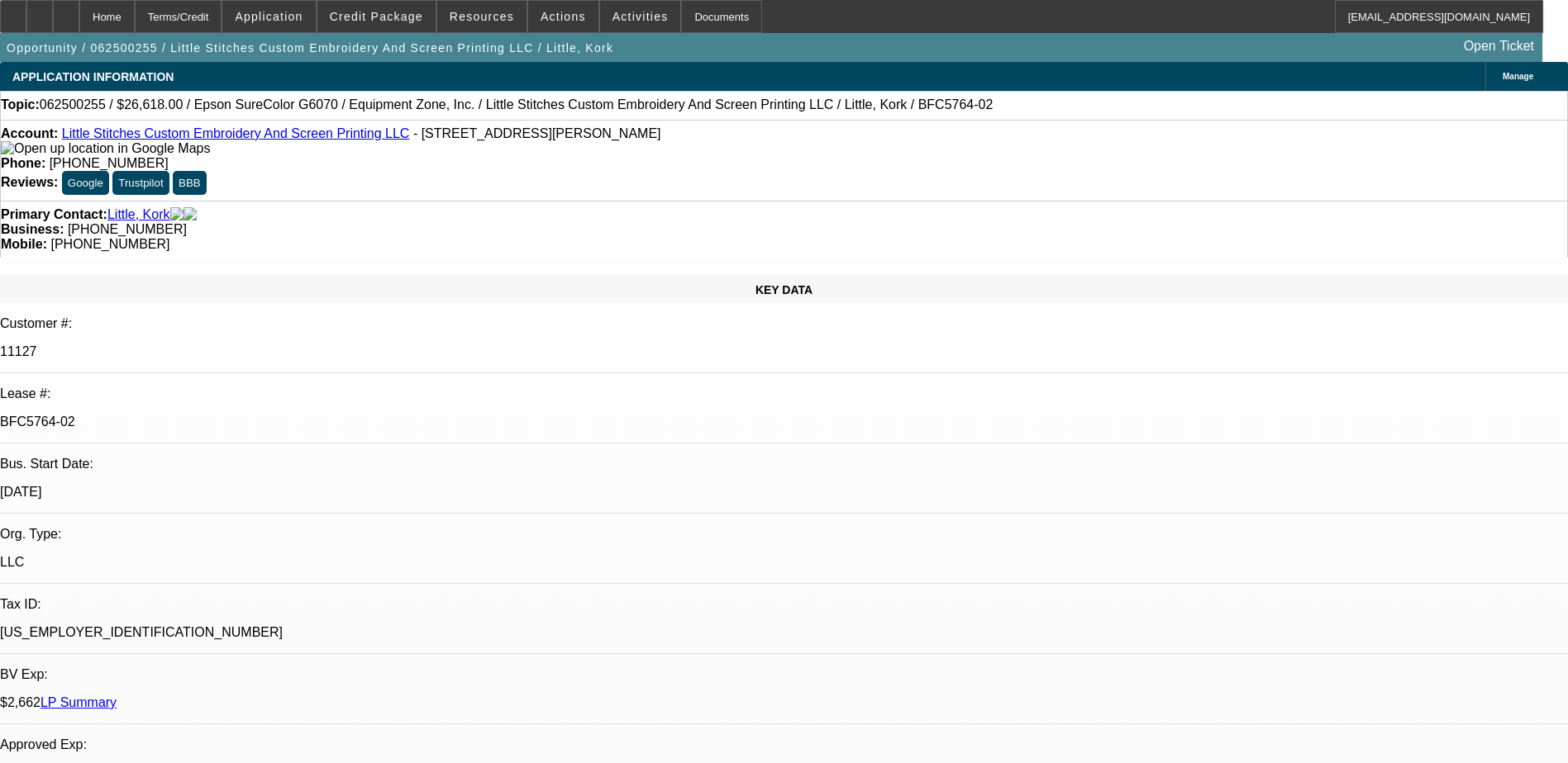
select select "0"
select select "3"
select select "0.1"
select select "4"
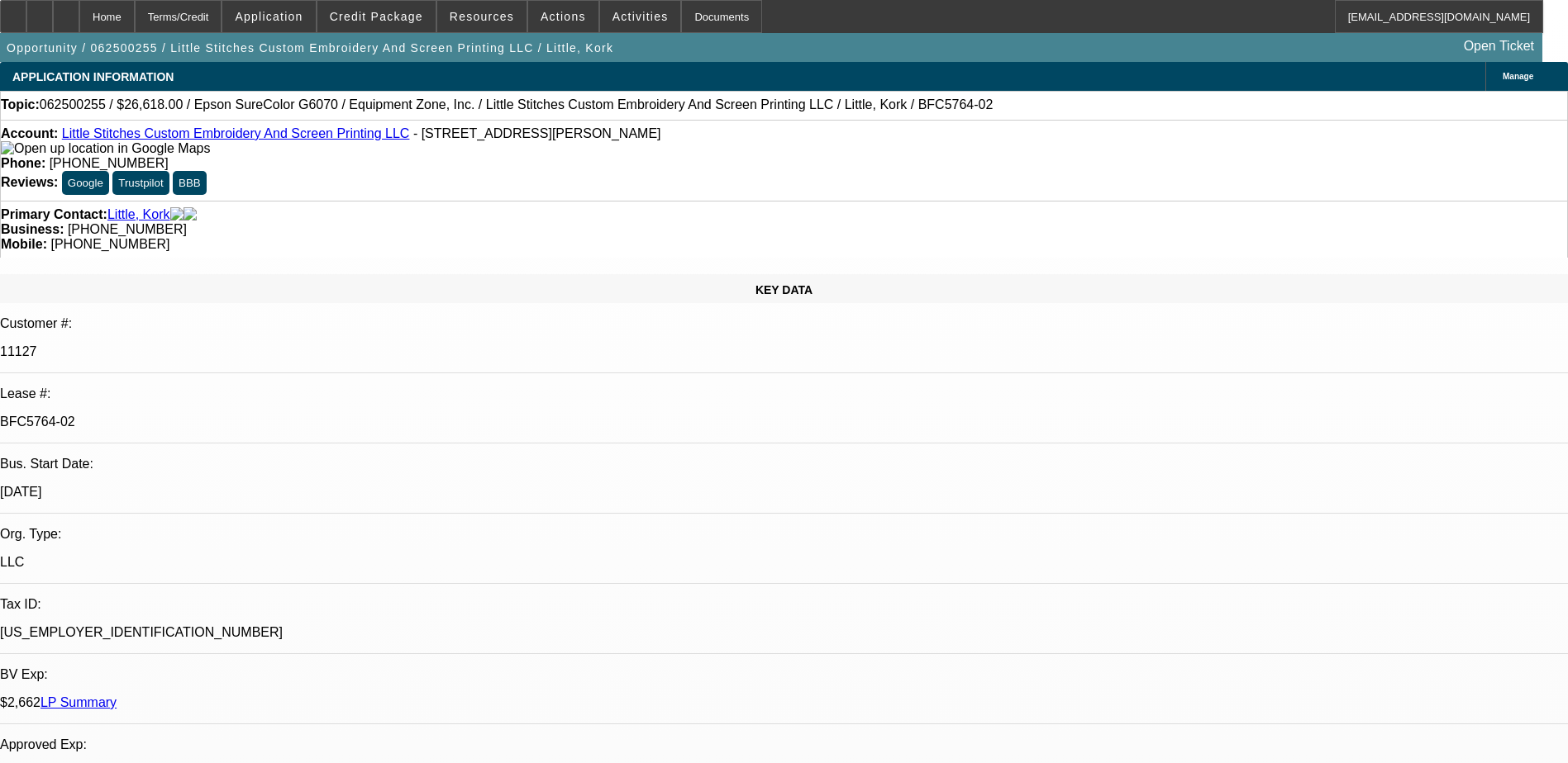
select select "0"
select select "2"
select select "0"
select select "6"
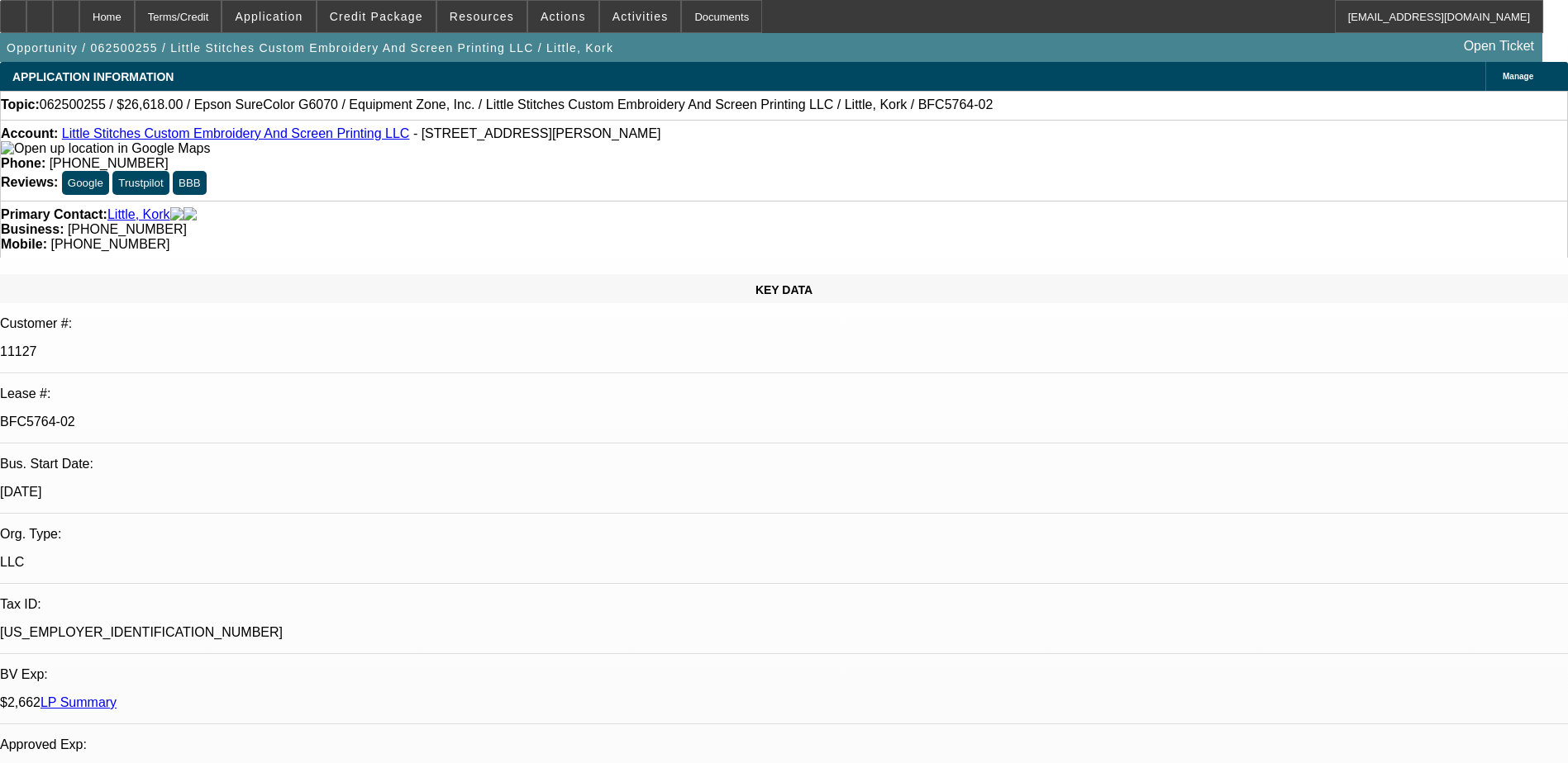
select select "0"
select select "2"
select select "0"
select select "6"
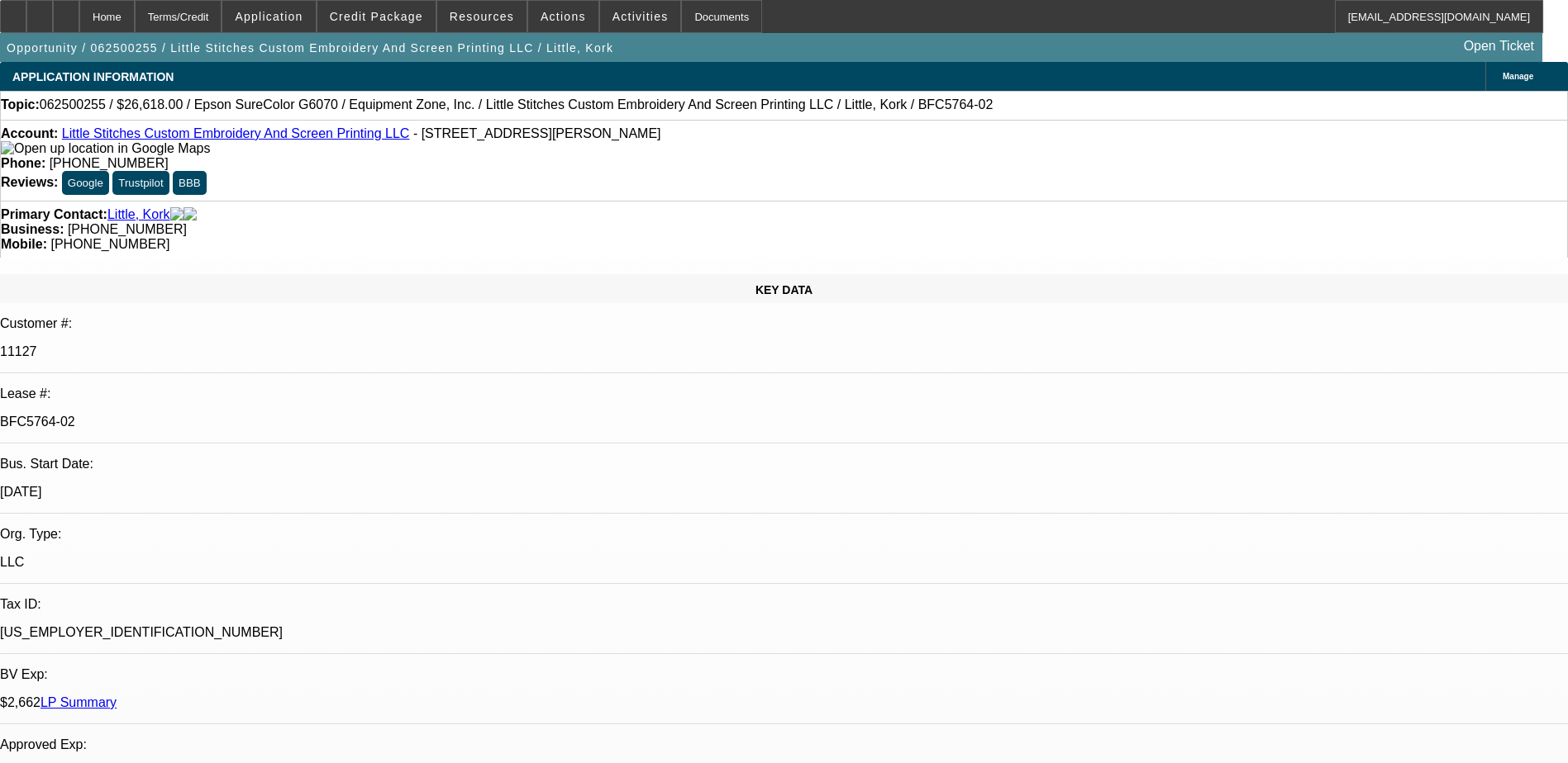
scroll to position [3304, 0]
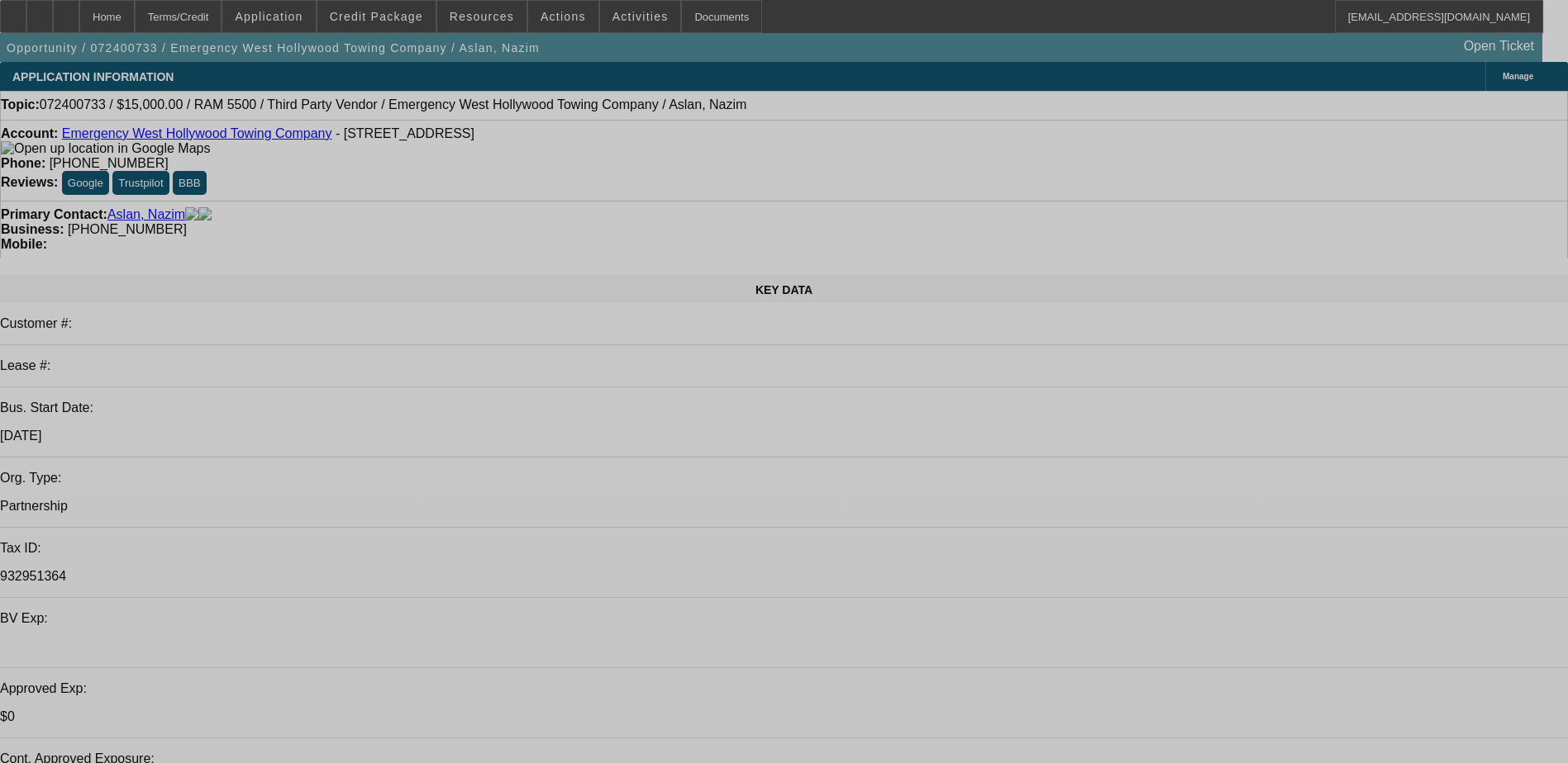
select select "0"
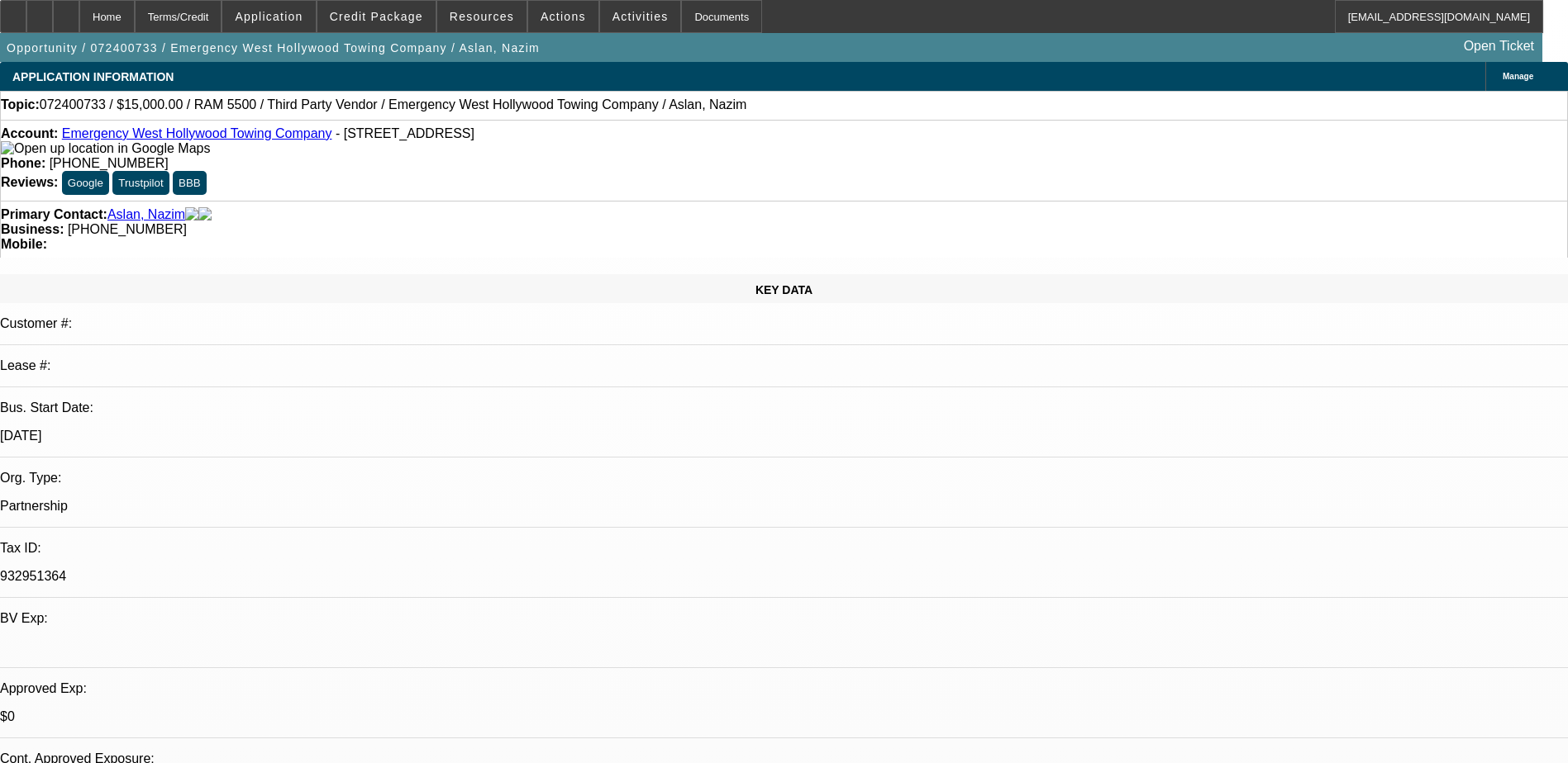
select select "2"
select select "0.1"
select select "0"
select select "2"
select select "0.1"
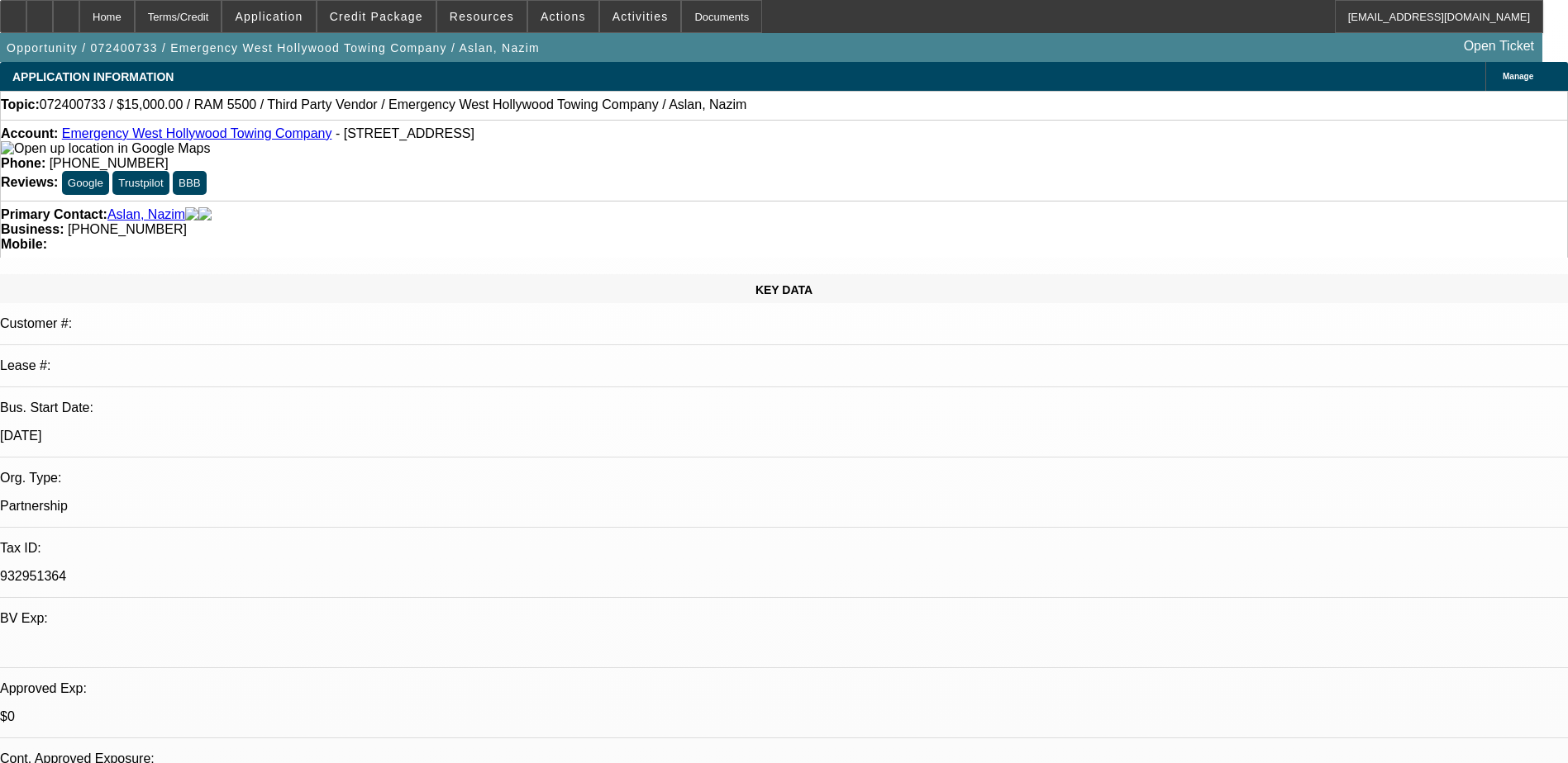
select select "0"
select select "2"
select select "0.1"
select select "0"
select select "2"
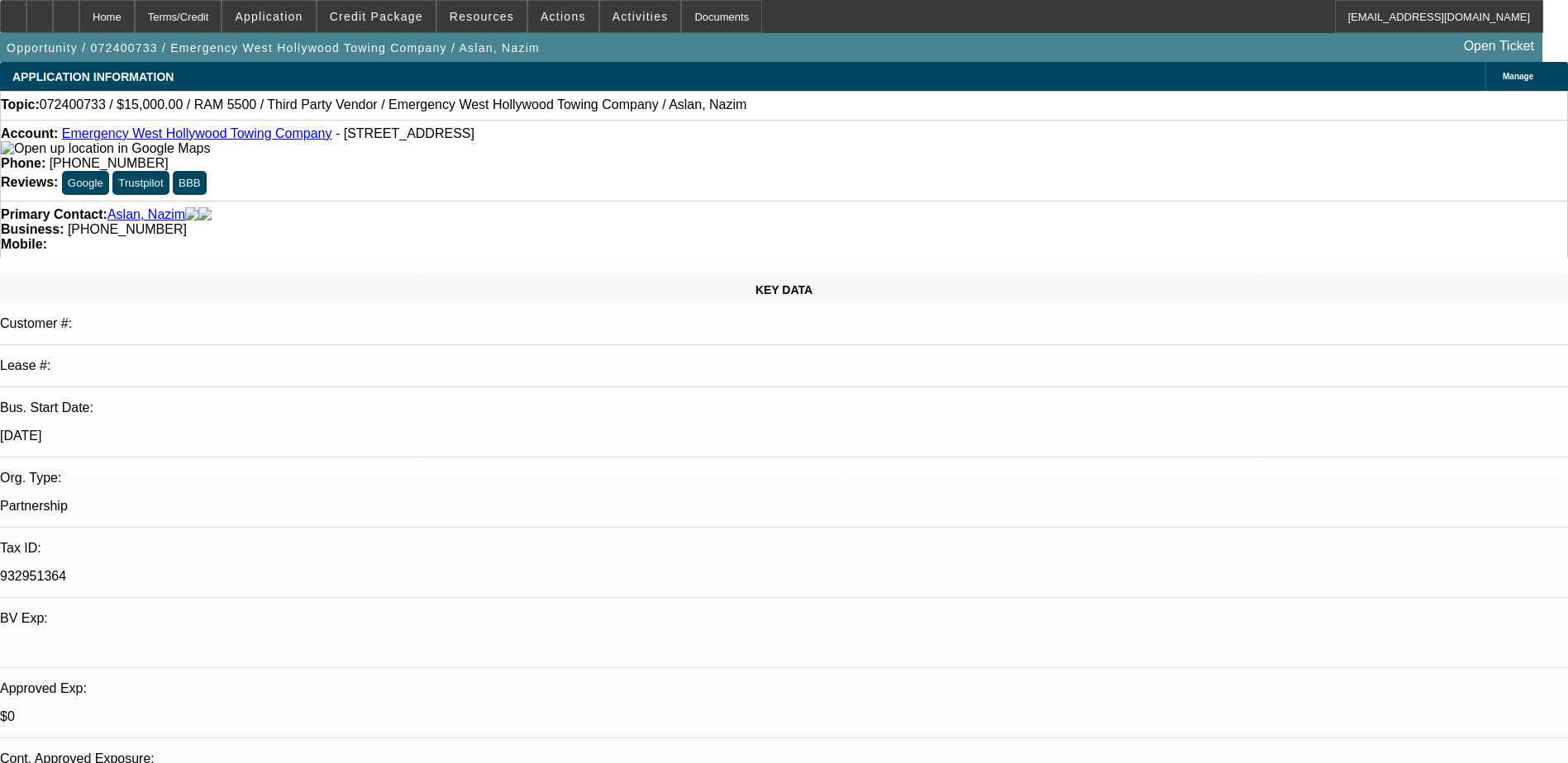
select select "0.1"
select select "1"
select select "2"
select select "4"
select select "1"
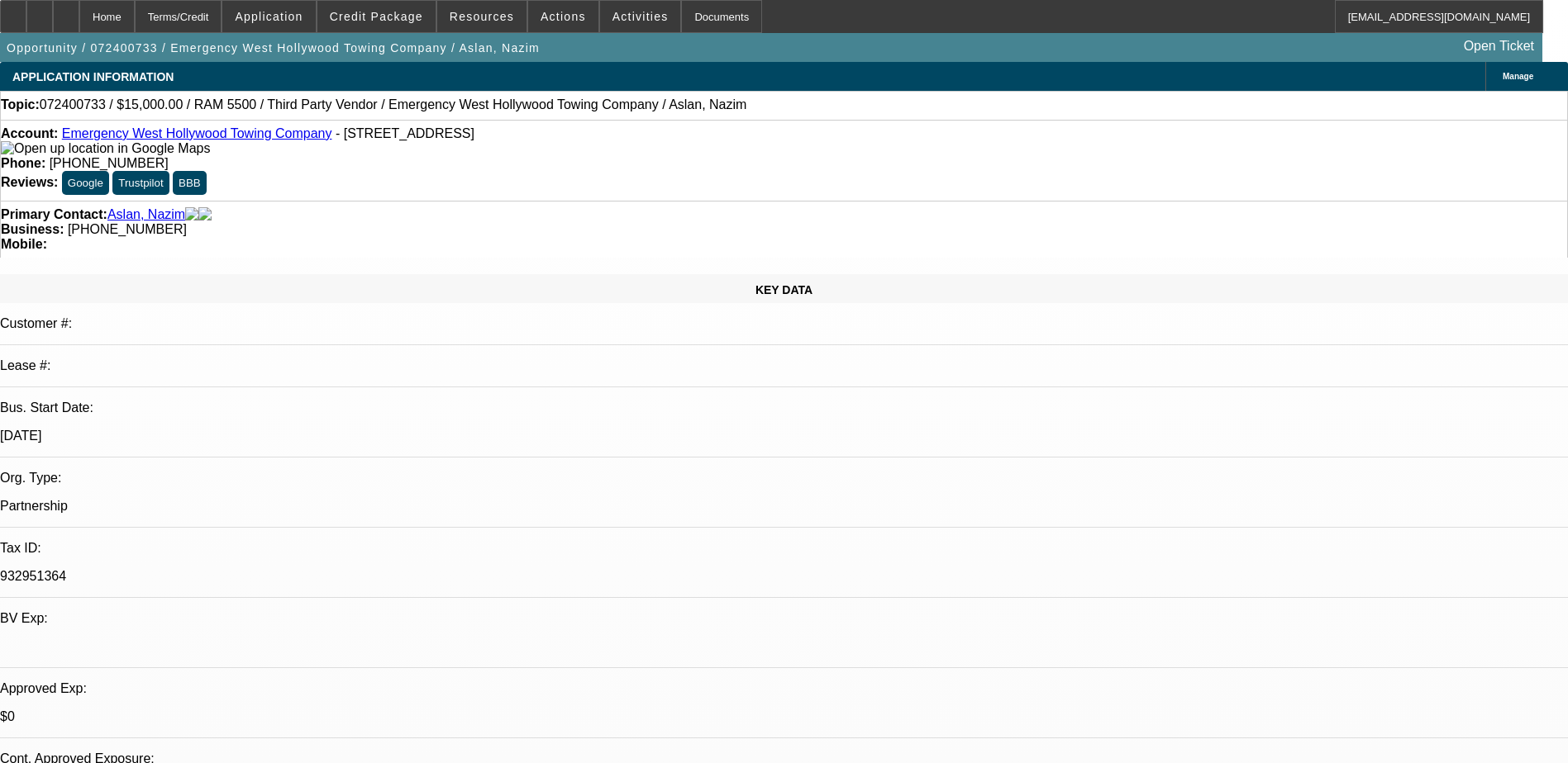
select select "2"
select select "4"
select select "1"
select select "2"
select select "4"
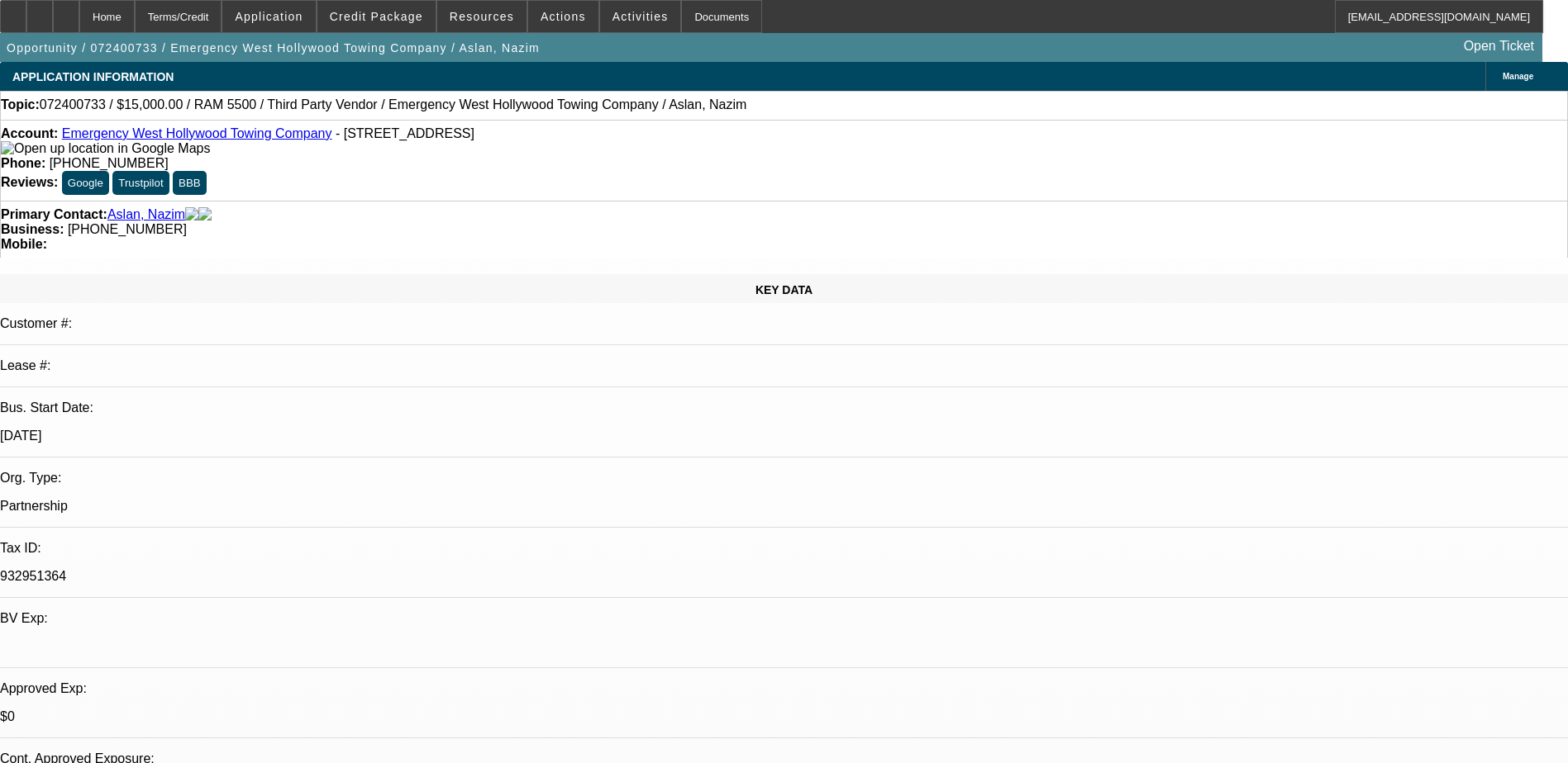
select select "1"
select select "2"
select select "4"
click at [400, 8] on span at bounding box center [376, 16] width 118 height 39
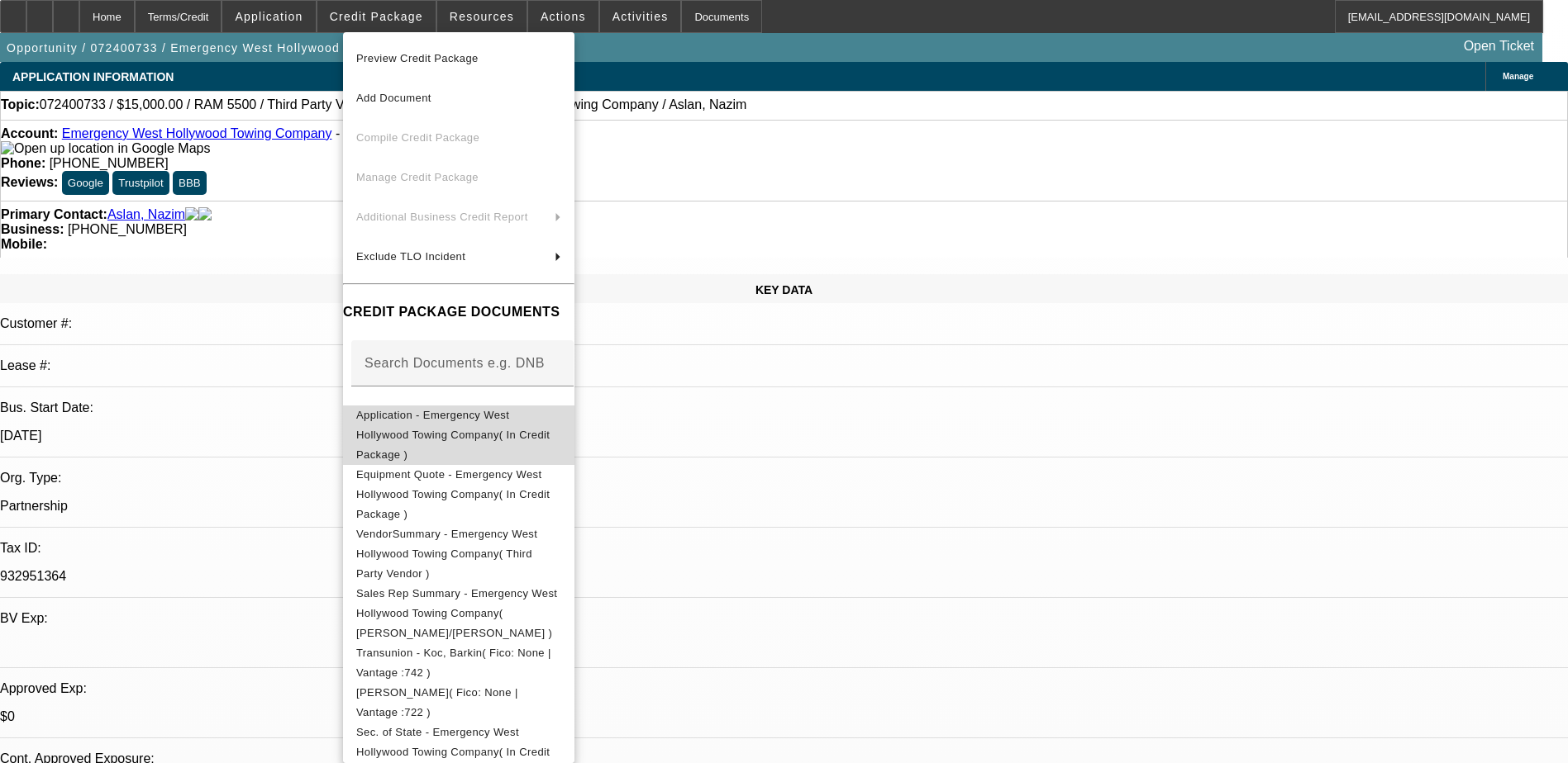
click at [501, 413] on span "Application - Emergency West Hollywood Towing Company( In Credit Package )" at bounding box center [458, 436] width 205 height 60
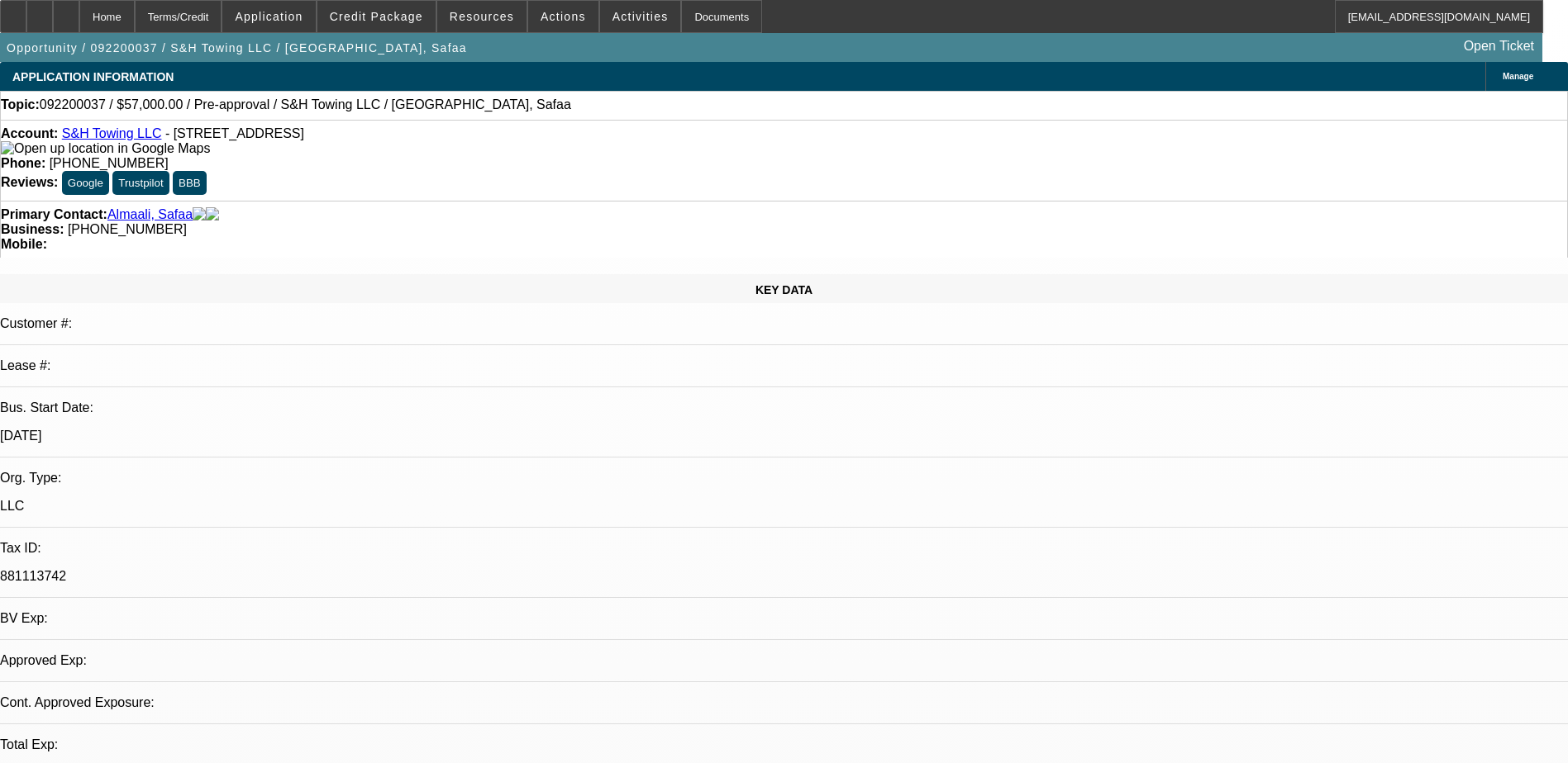
select select "0"
select select "2"
select select "0.1"
select select "4"
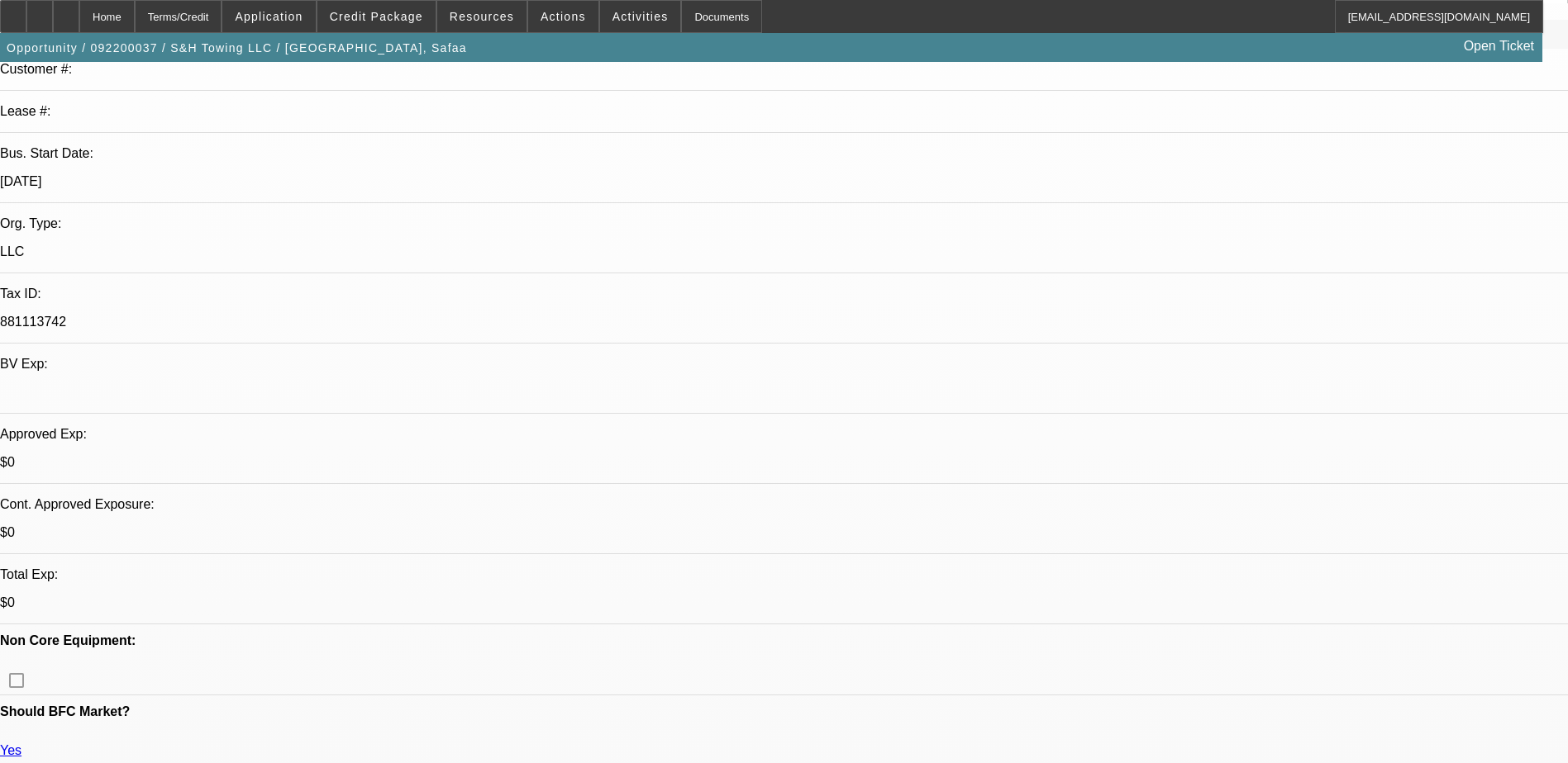
scroll to position [248, 0]
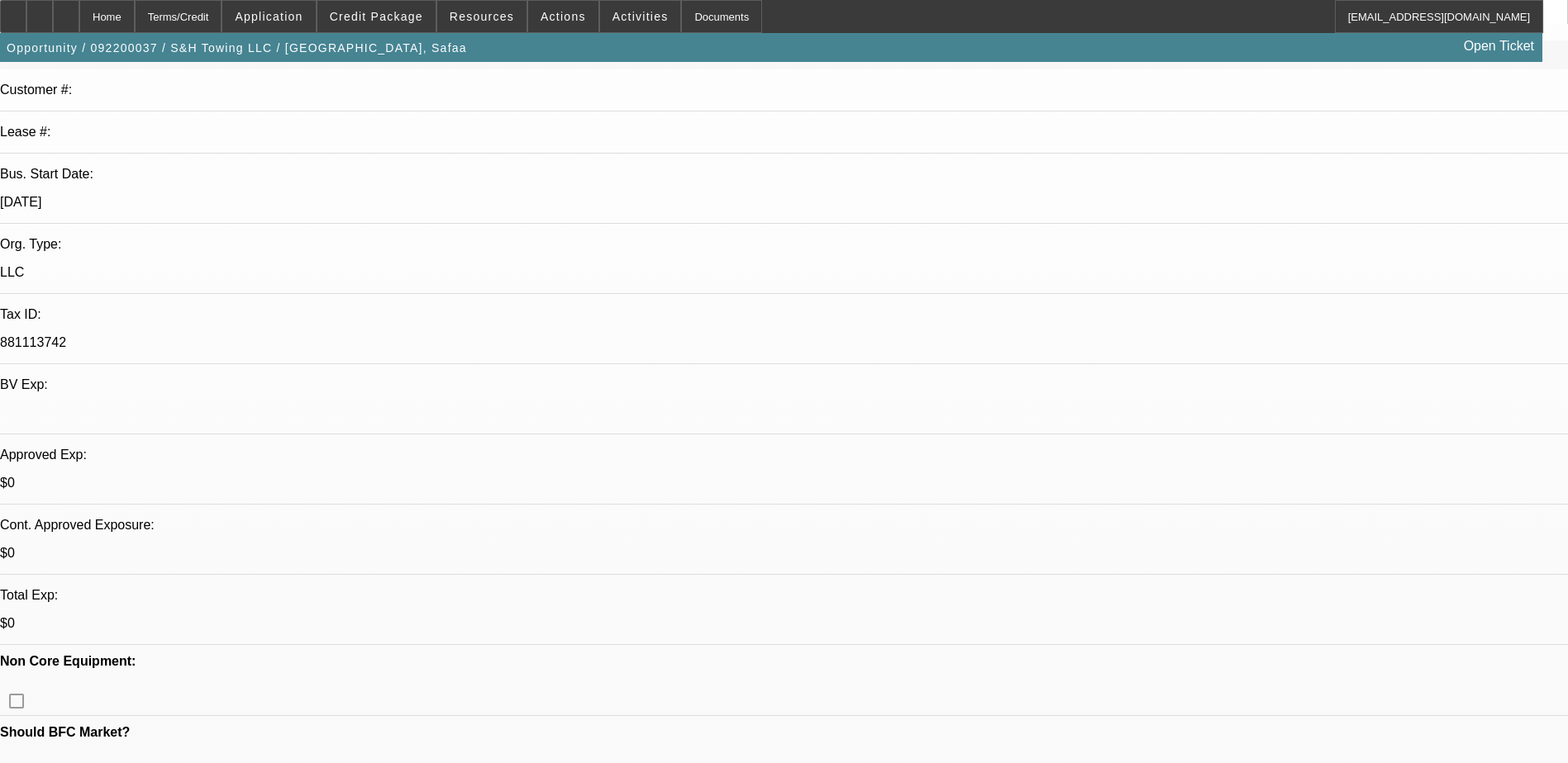
scroll to position [83, 0]
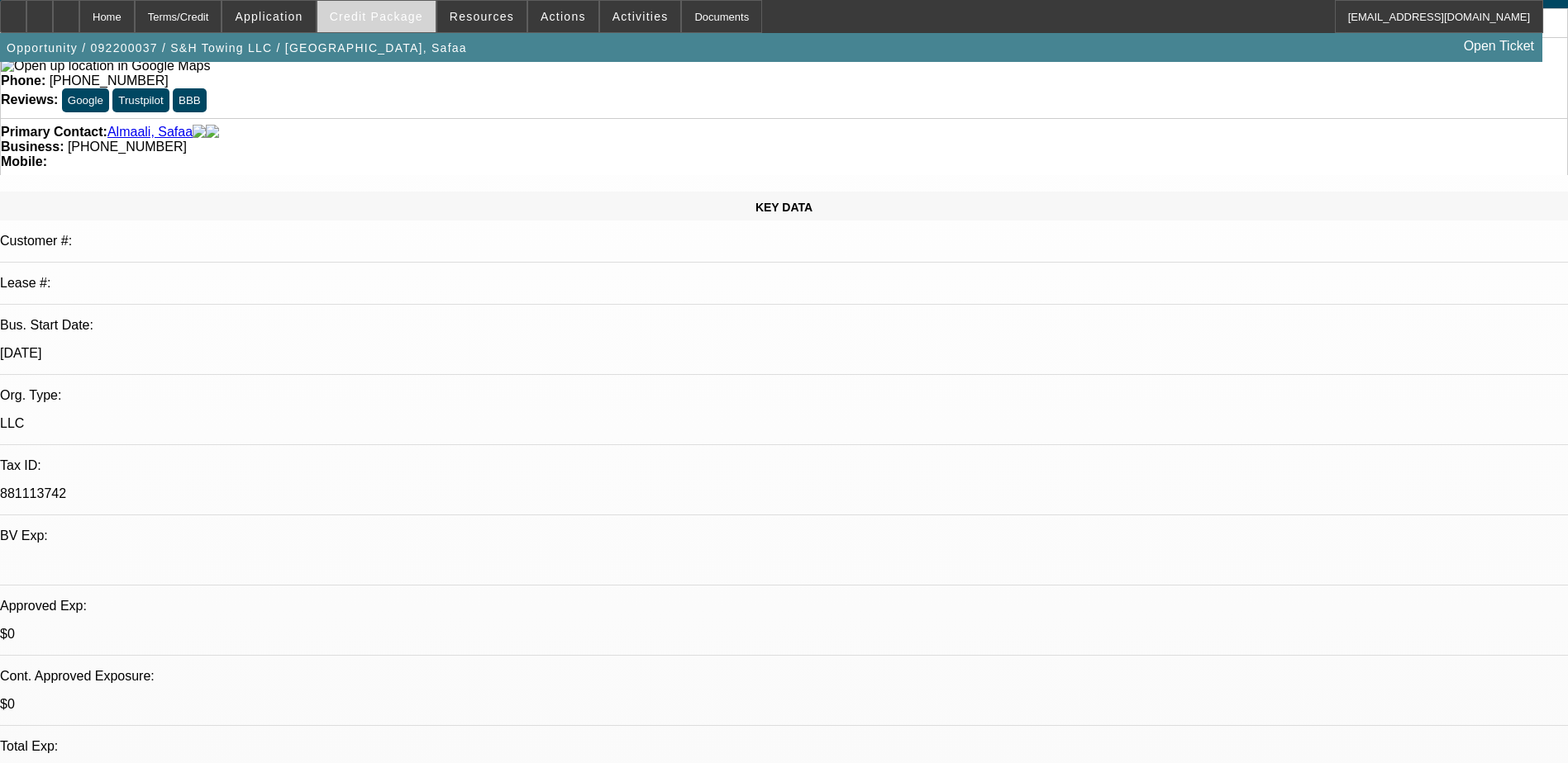
click at [407, 14] on span "Credit Package" at bounding box center [375, 16] width 93 height 13
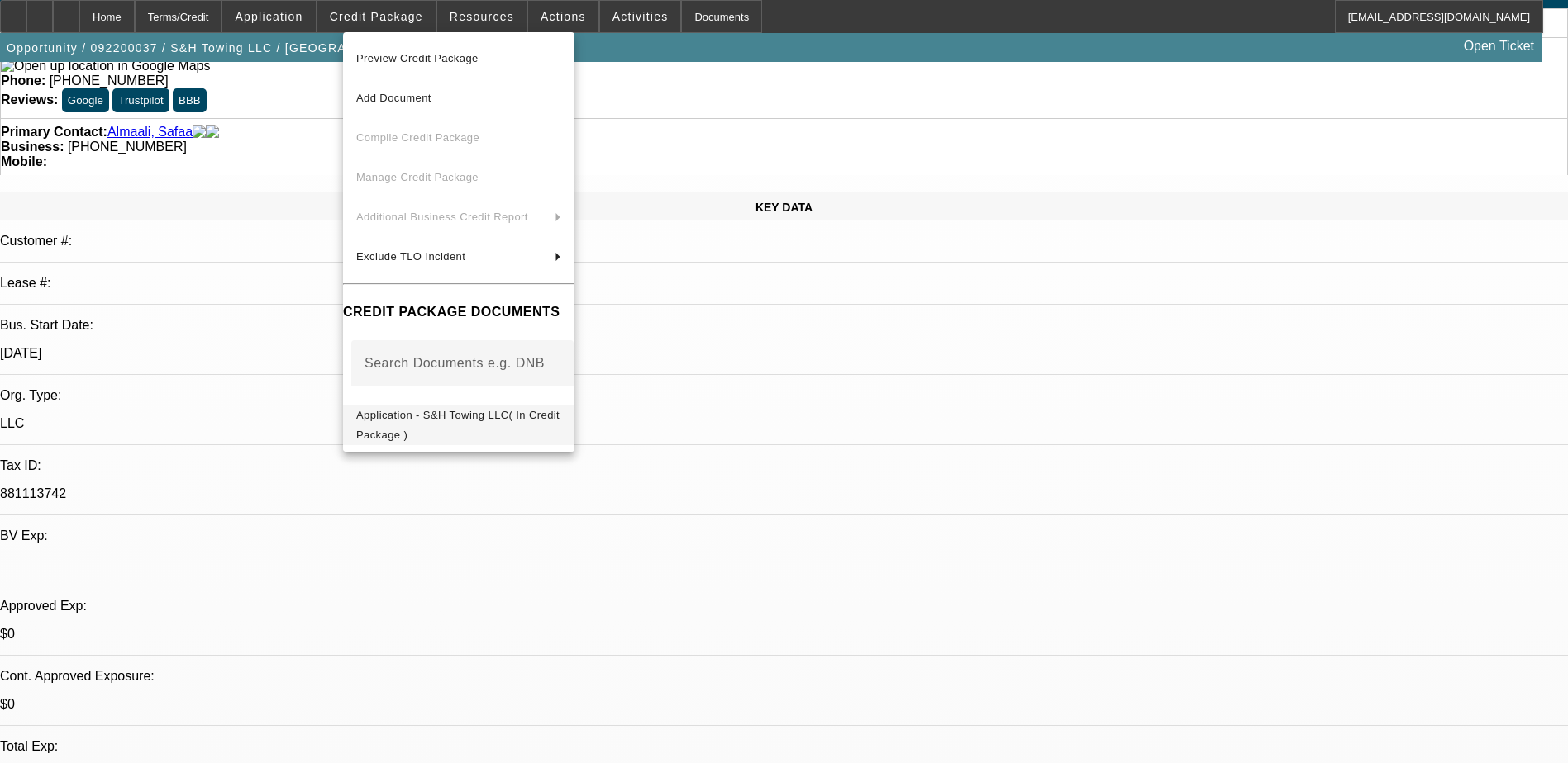
click at [453, 420] on span "Application - S&H Towing LLC( In Credit Package )" at bounding box center [458, 425] width 204 height 33
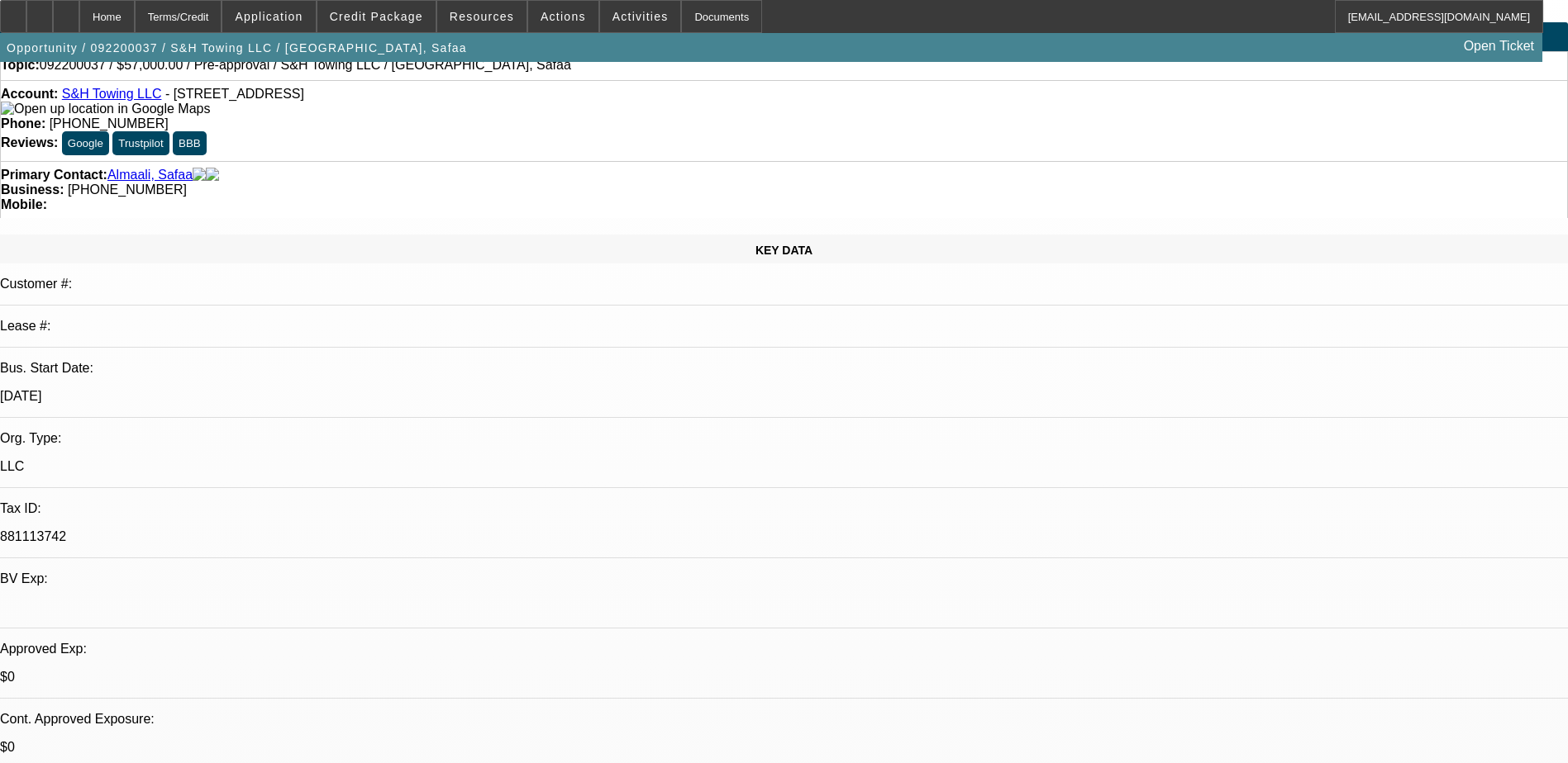
scroll to position [0, 0]
